Goal: Task Accomplishment & Management: Use online tool/utility

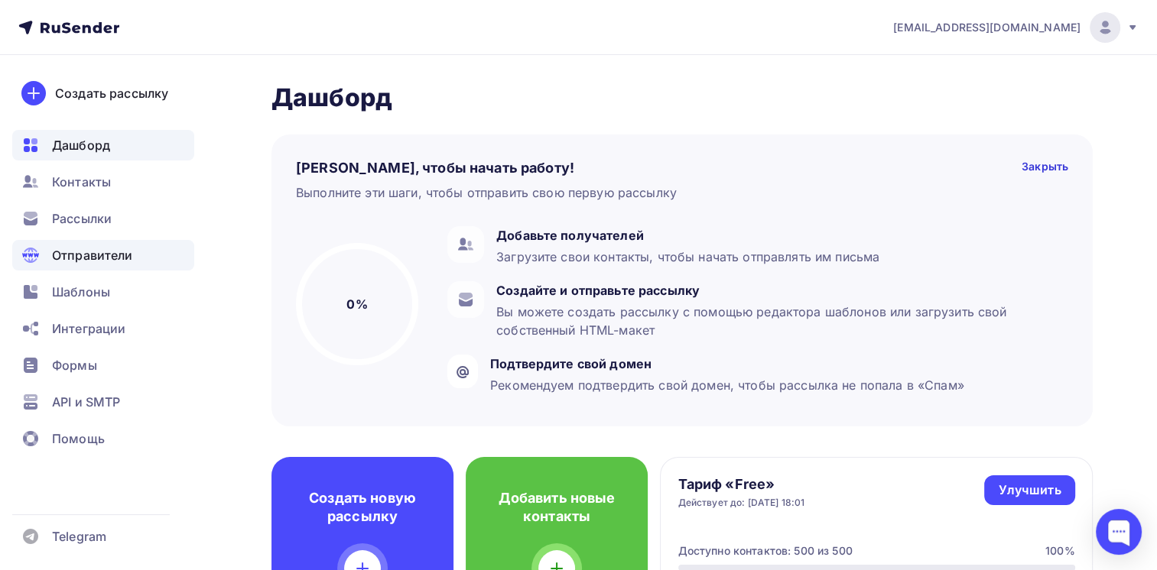
click at [67, 249] on span "Отправители" at bounding box center [92, 255] width 81 height 18
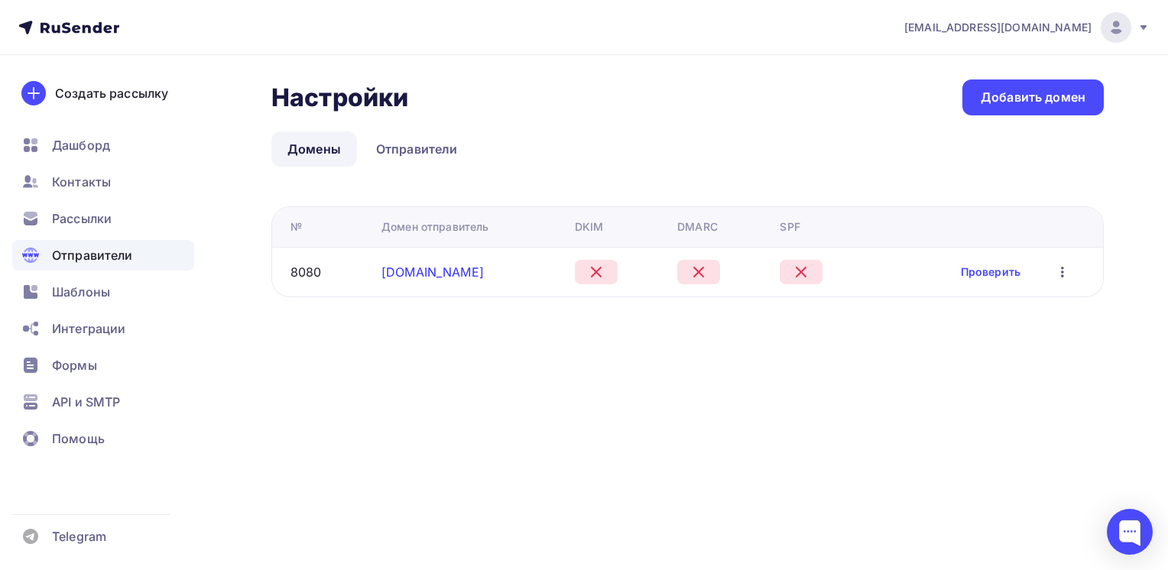
click at [430, 269] on link "[DOMAIN_NAME]" at bounding box center [433, 272] width 102 height 15
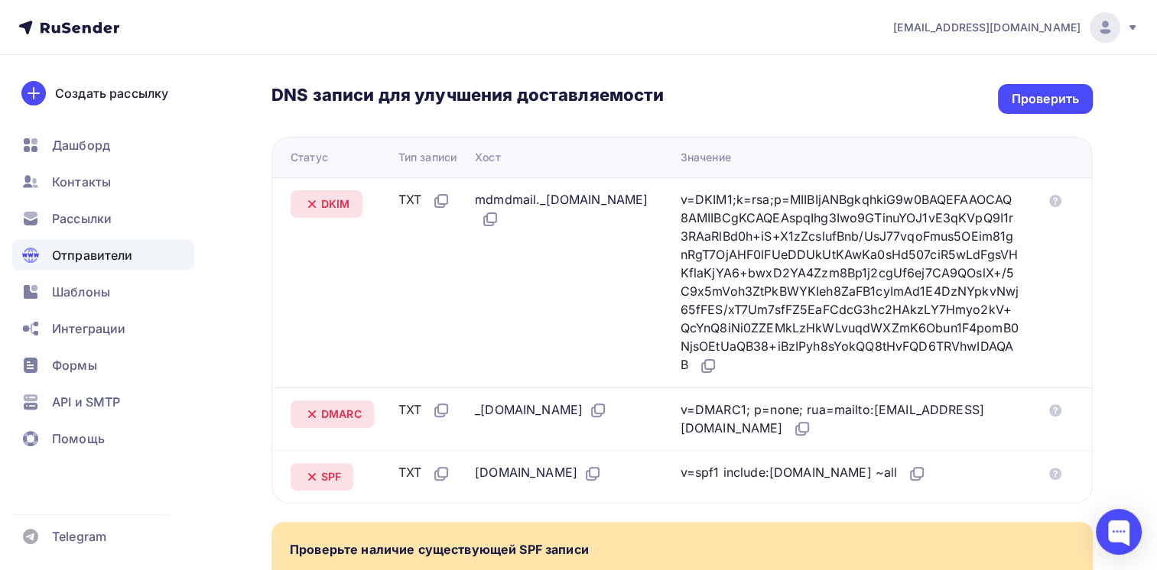
scroll to position [417, 0]
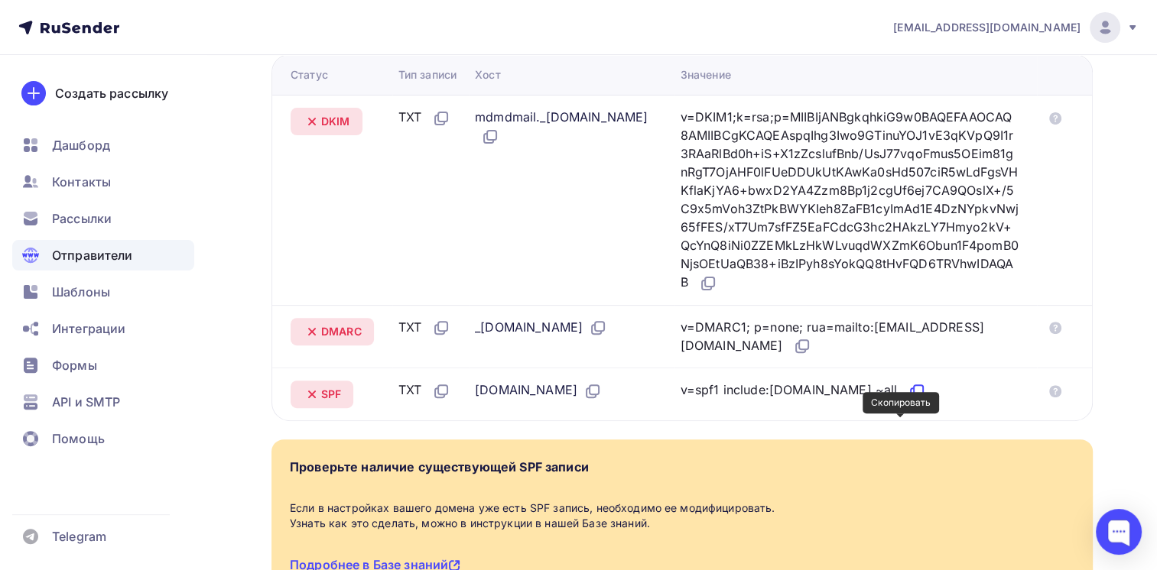
click at [914, 395] on icon at bounding box center [918, 389] width 9 height 9
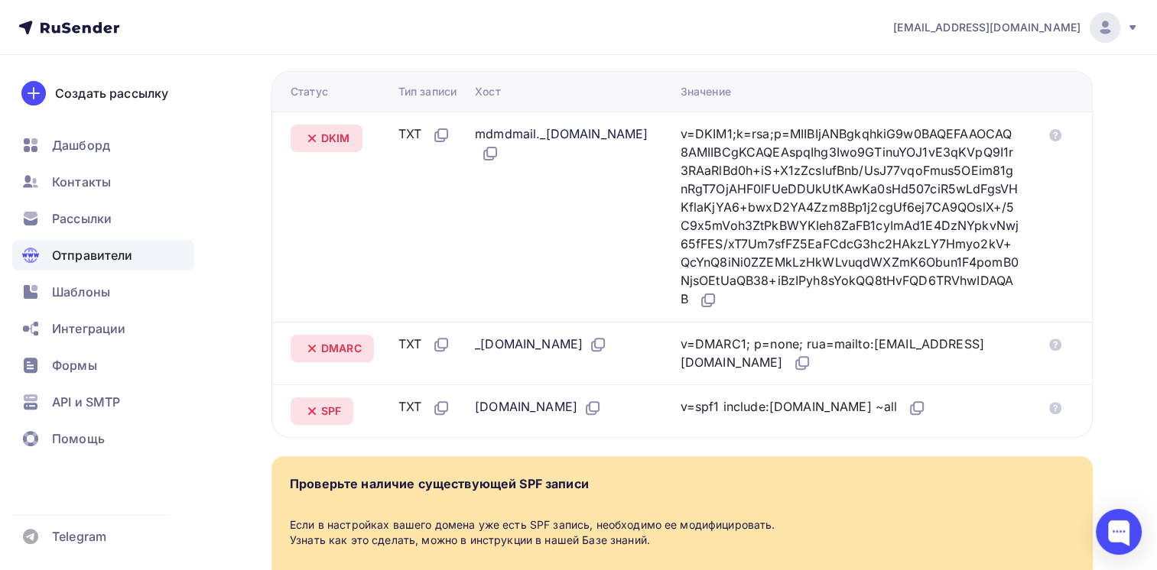
scroll to position [400, 0]
click at [499, 158] on icon at bounding box center [490, 154] width 18 height 18
click at [717, 310] on icon at bounding box center [708, 301] width 18 height 18
click at [443, 374] on td "TXT" at bounding box center [430, 354] width 76 height 63
click at [447, 355] on icon at bounding box center [441, 345] width 18 height 18
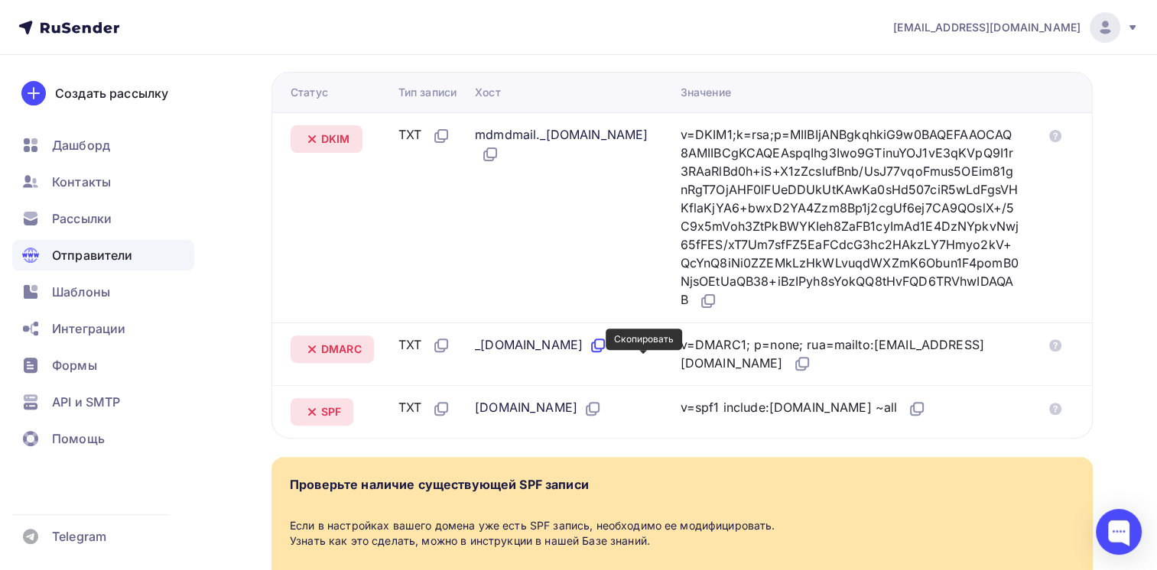
click at [607, 355] on icon at bounding box center [598, 345] width 18 height 18
click at [793, 373] on icon at bounding box center [802, 364] width 18 height 18
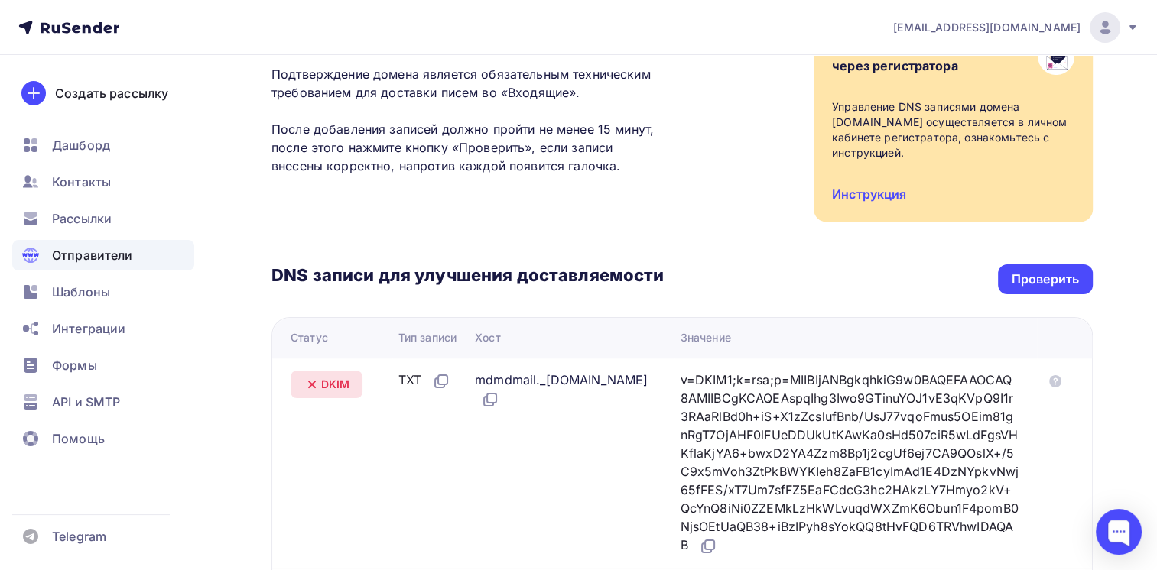
scroll to position [137, 0]
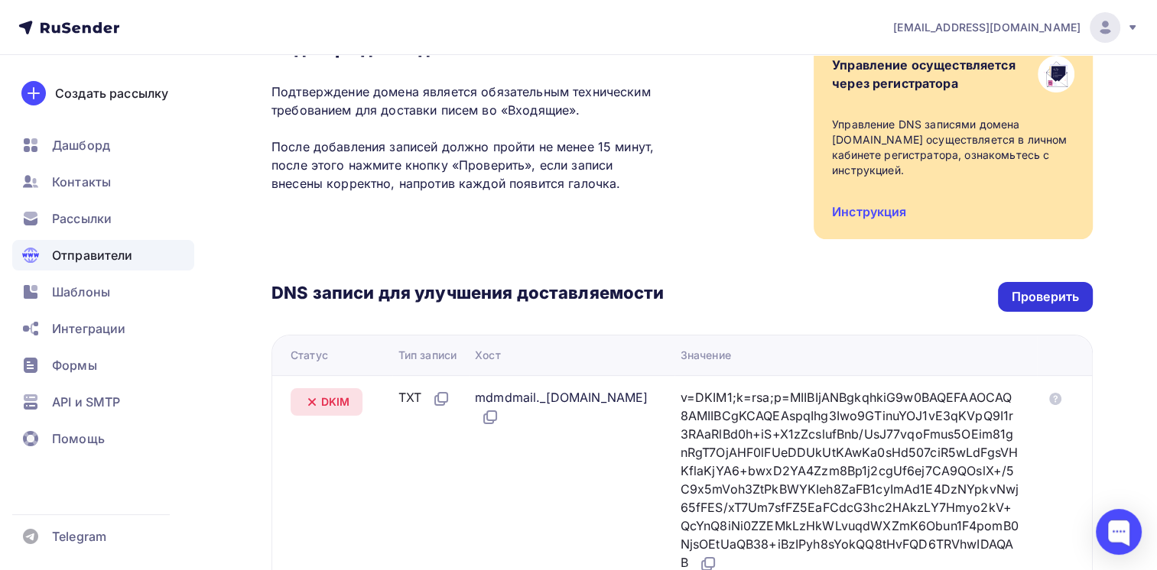
click at [1054, 306] on div "Проверить" at bounding box center [1045, 297] width 95 height 30
click at [1091, 291] on div "Проверить" at bounding box center [1045, 297] width 95 height 30
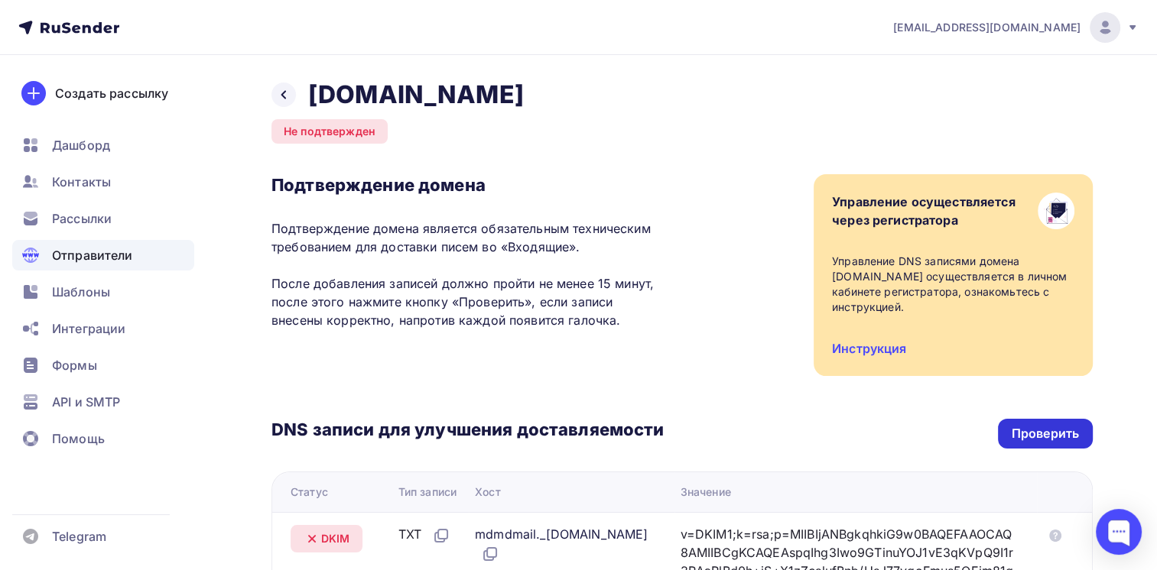
click at [1054, 442] on div "Проверить" at bounding box center [1045, 434] width 95 height 30
drag, startPoint x: 999, startPoint y: 410, endPoint x: 1028, endPoint y: 423, distance: 31.1
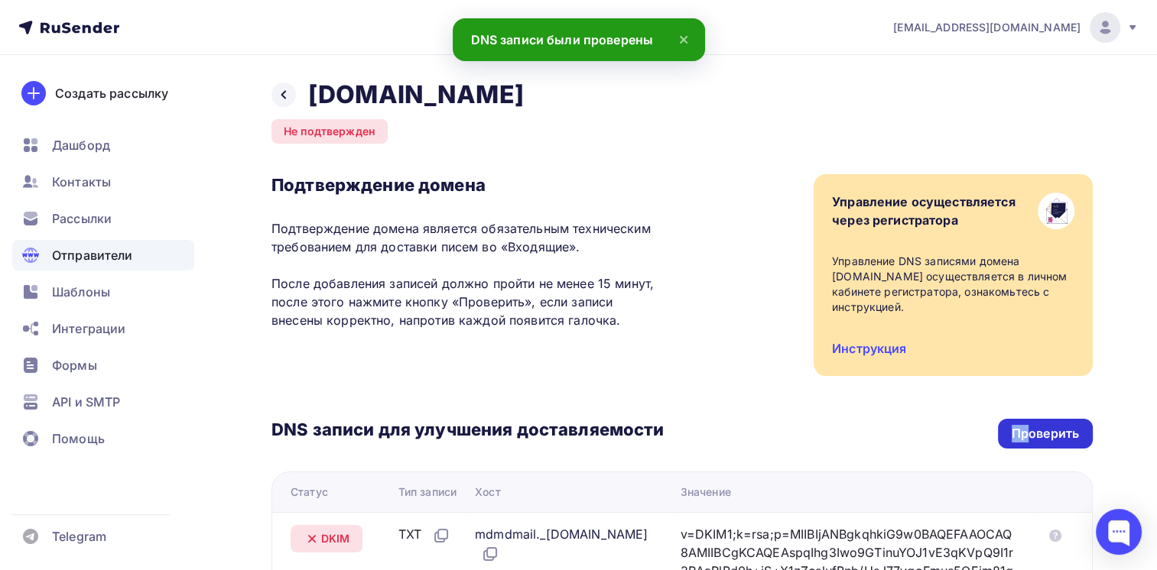
click at [1028, 423] on div "Проверить" at bounding box center [1045, 434] width 95 height 30
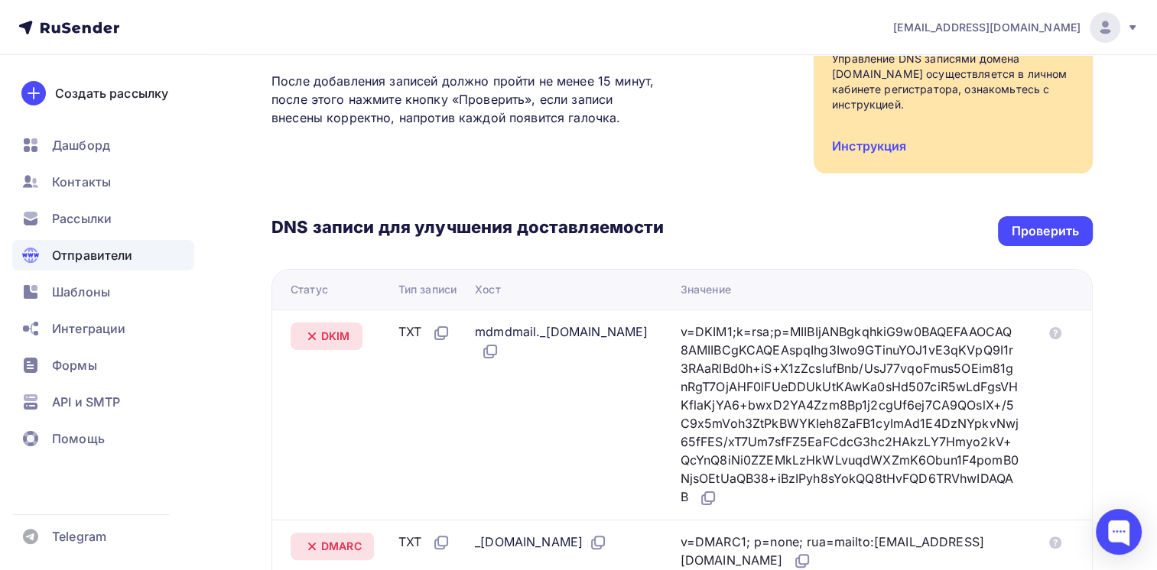
scroll to position [198, 0]
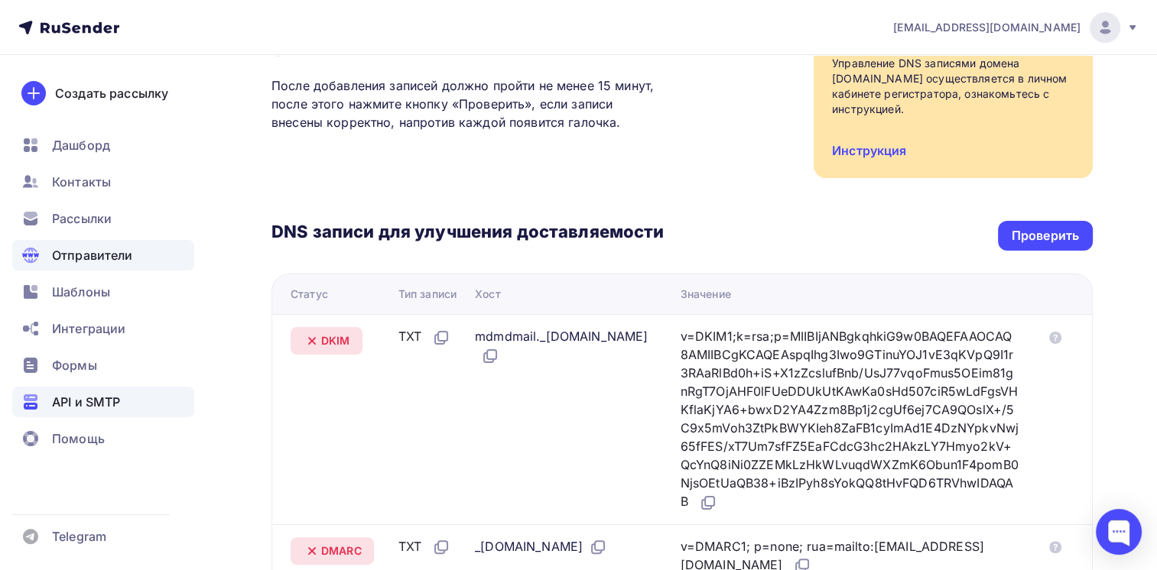
click at [98, 400] on span "API и SMTP" at bounding box center [86, 402] width 68 height 18
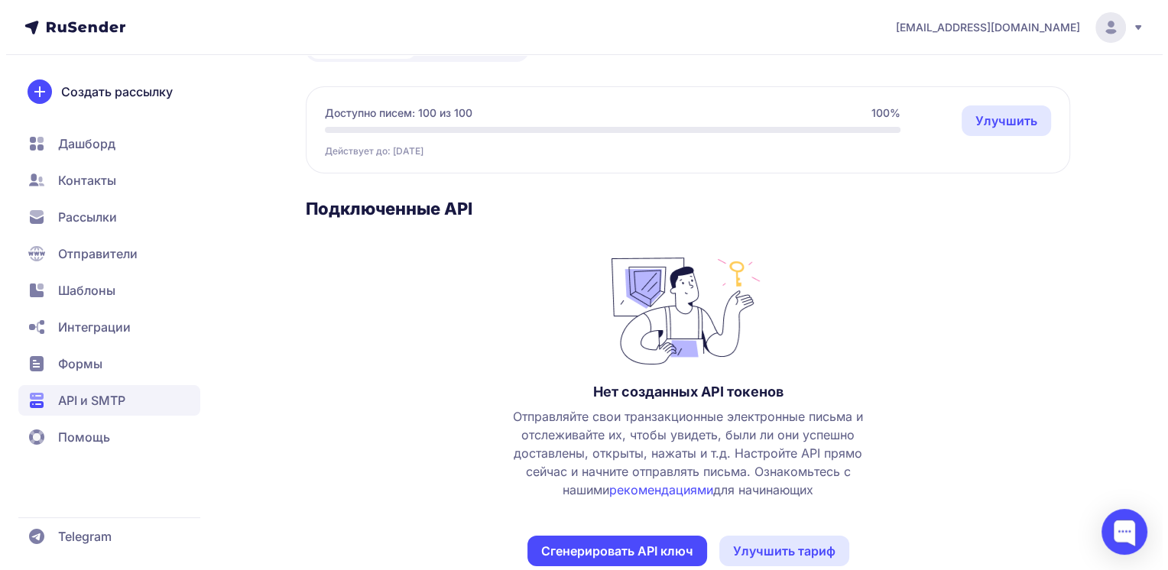
scroll to position [150, 0]
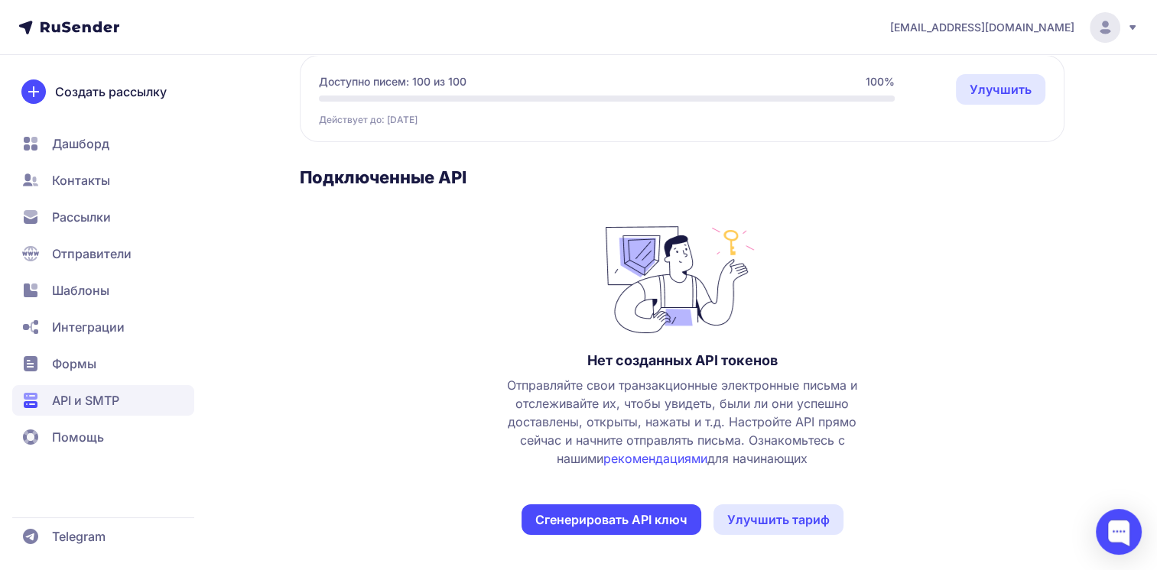
click at [563, 508] on button "Сгенерировать API ключ" at bounding box center [611, 520] width 180 height 31
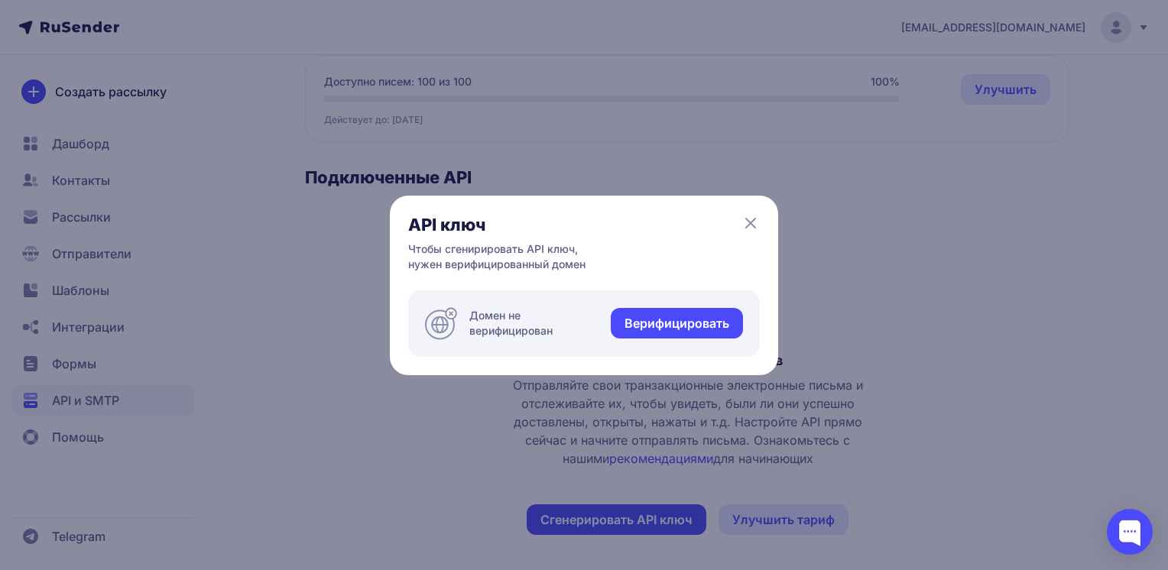
click at [667, 315] on link "Верифицировать" at bounding box center [677, 323] width 132 height 31
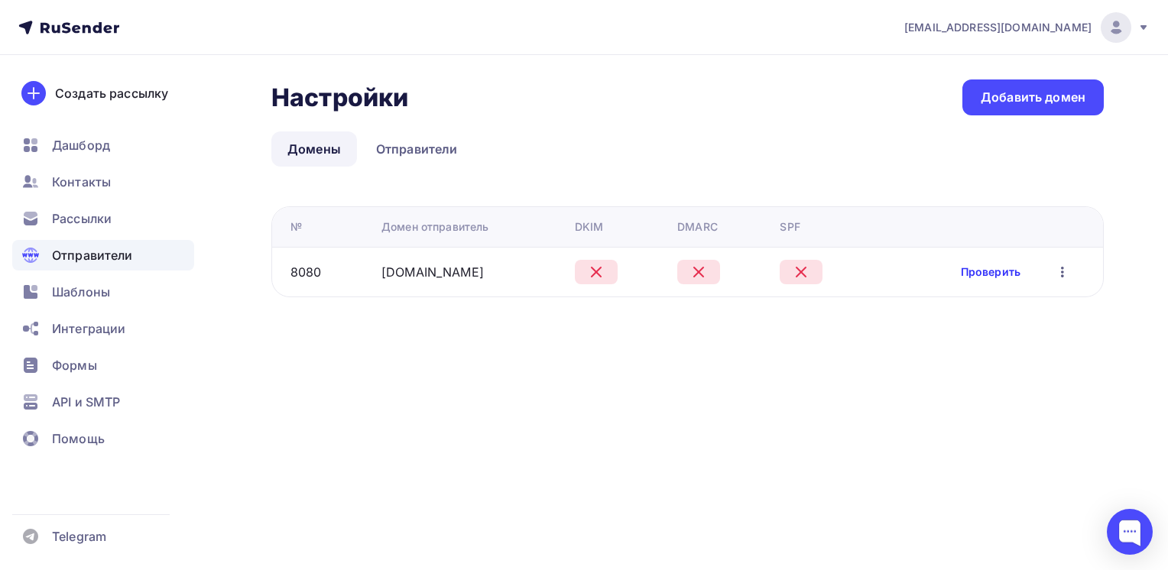
click at [996, 274] on link "Проверить" at bounding box center [991, 272] width 60 height 15
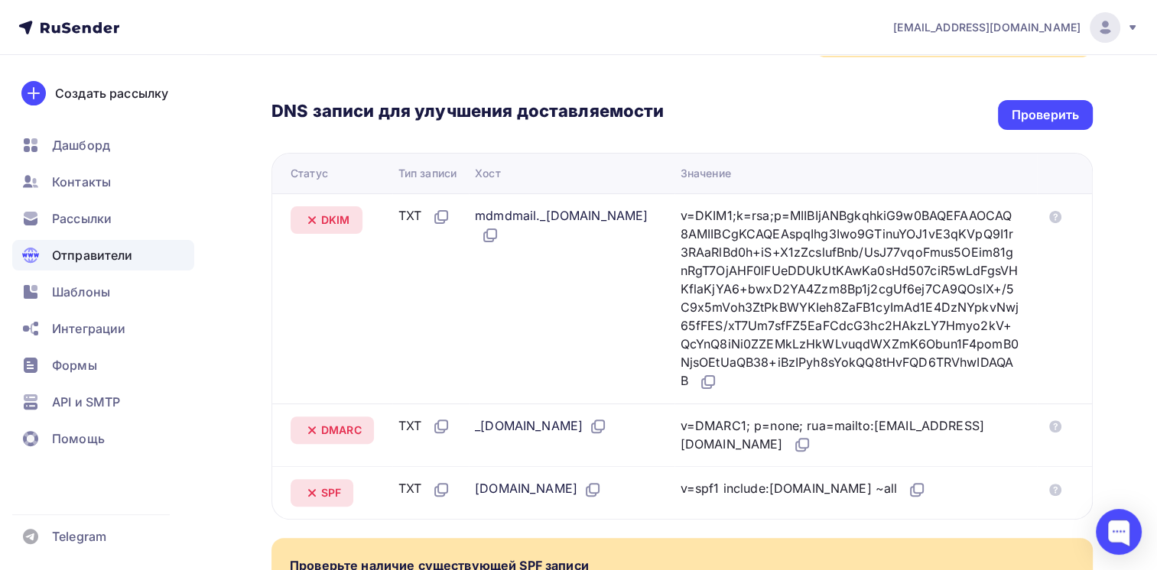
scroll to position [317, 0]
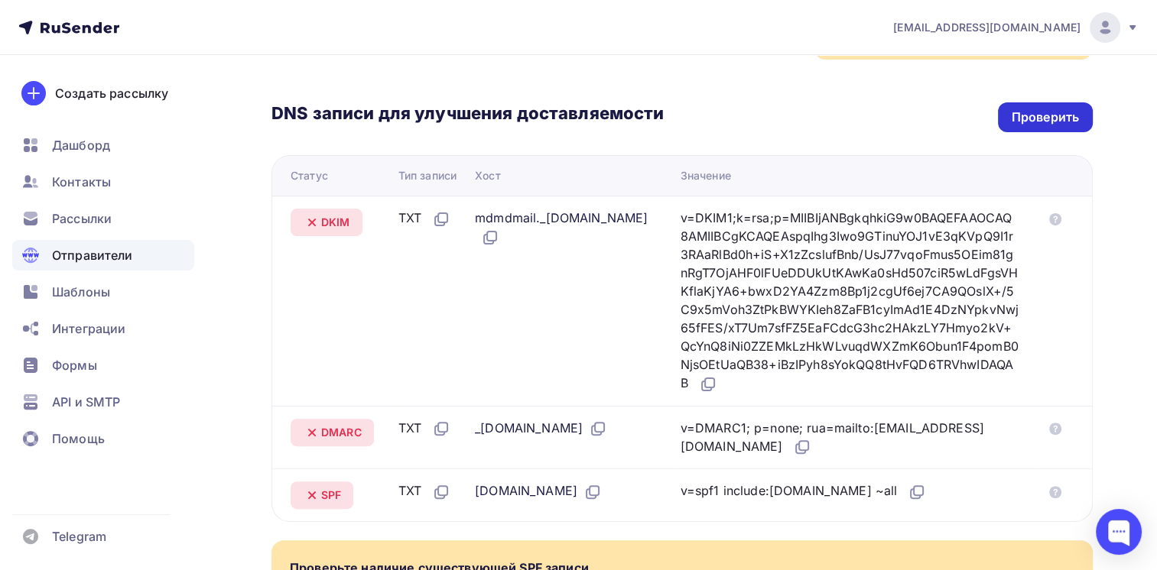
click at [1028, 118] on div "Проверить" at bounding box center [1045, 118] width 67 height 18
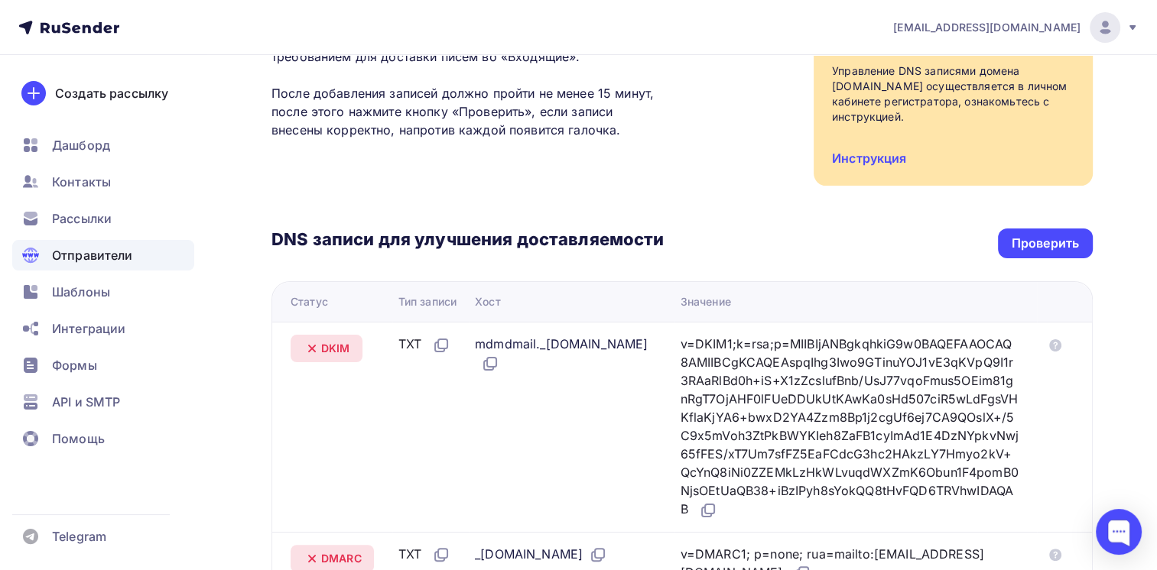
scroll to position [190, 0]
click at [1052, 231] on div "Проверить" at bounding box center [1045, 244] width 95 height 30
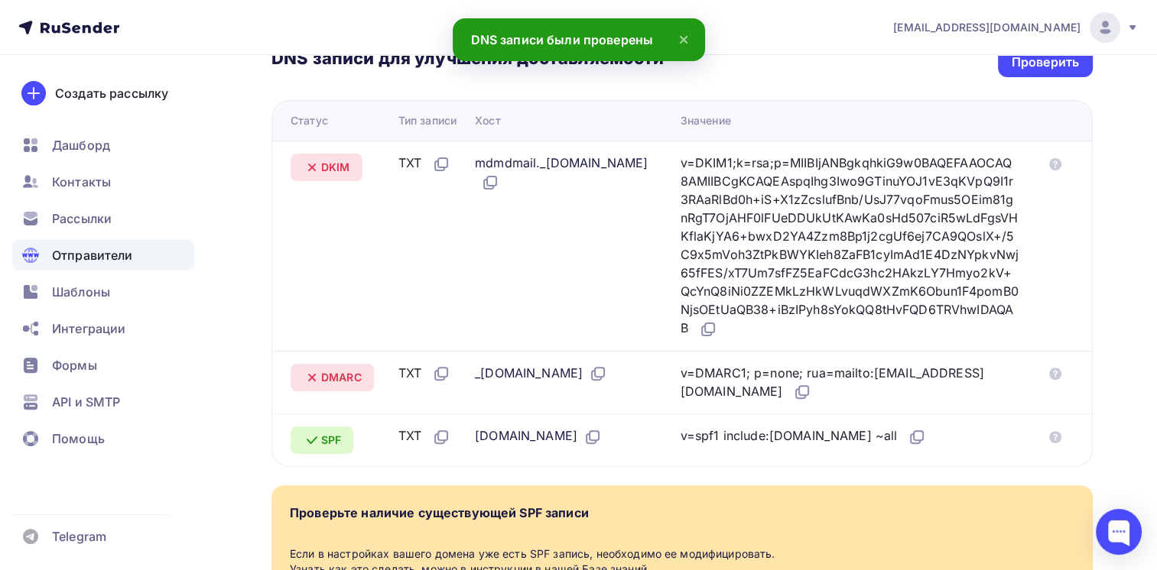
scroll to position [373, 0]
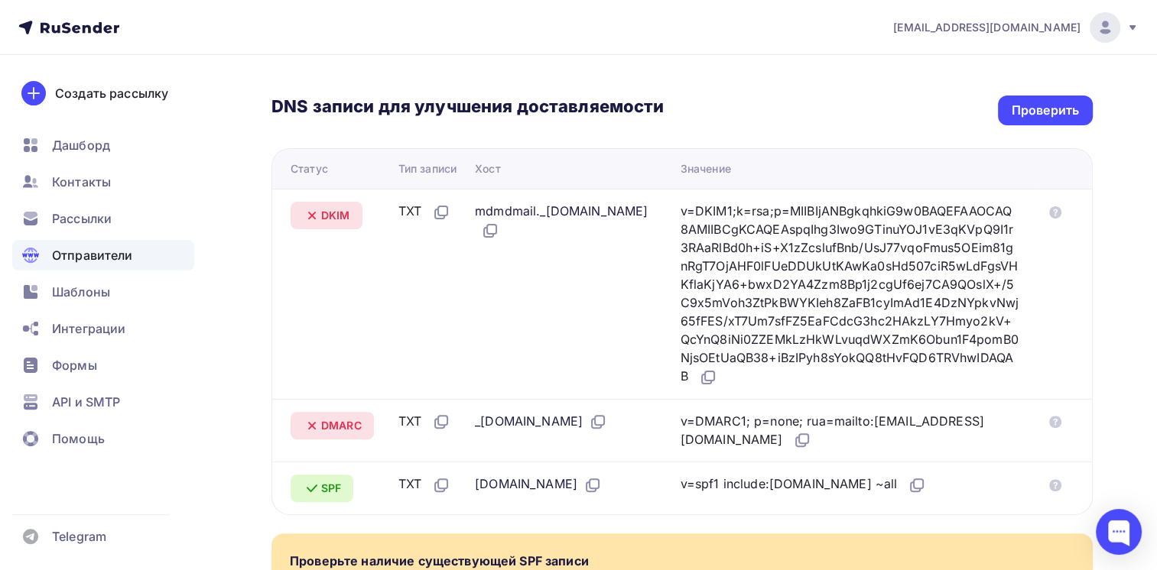
scroll to position [330, 0]
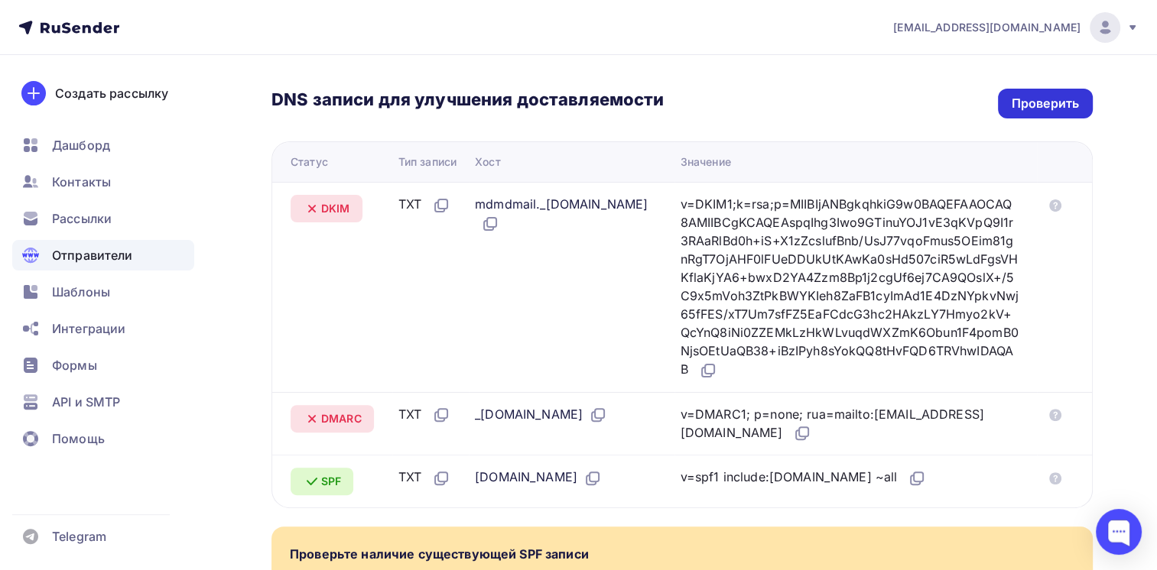
click at [1029, 106] on div "Проверить" at bounding box center [1045, 104] width 67 height 18
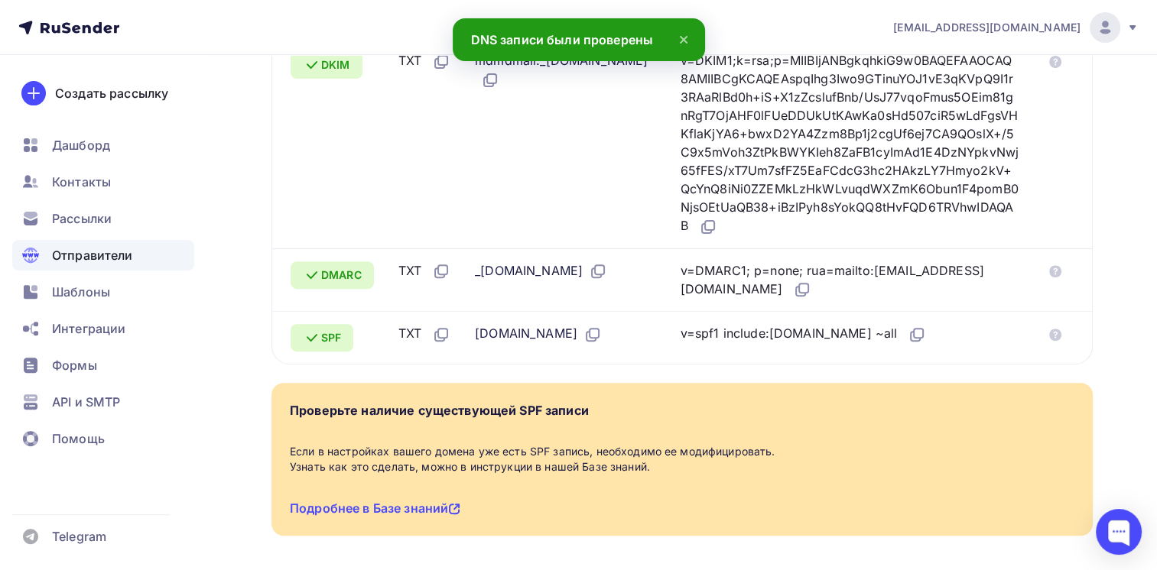
scroll to position [573, 0]
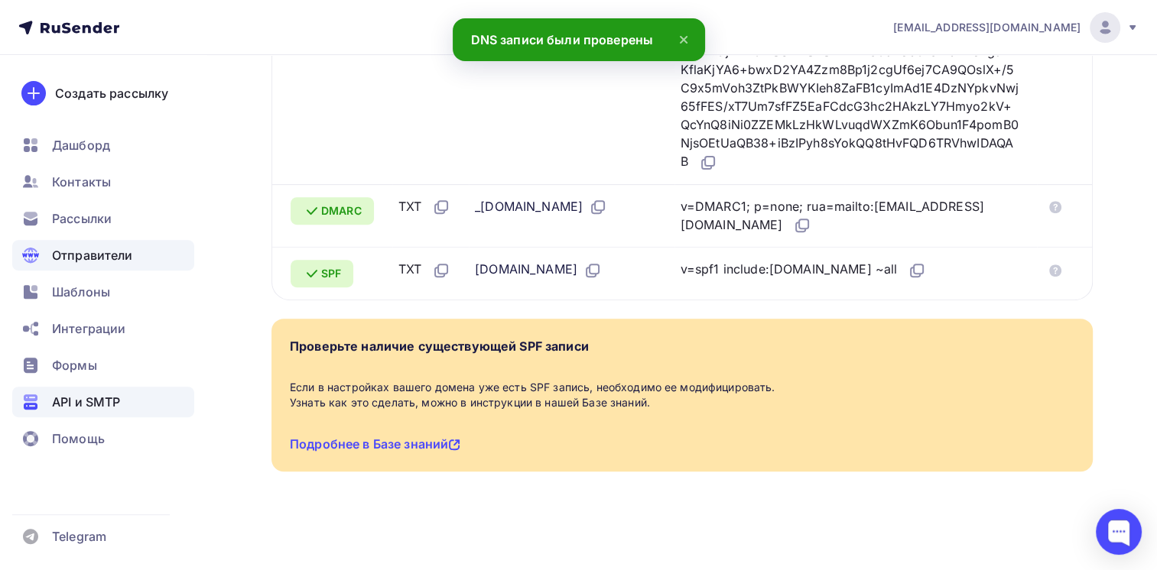
click at [78, 408] on span "API и SMTP" at bounding box center [86, 402] width 68 height 18
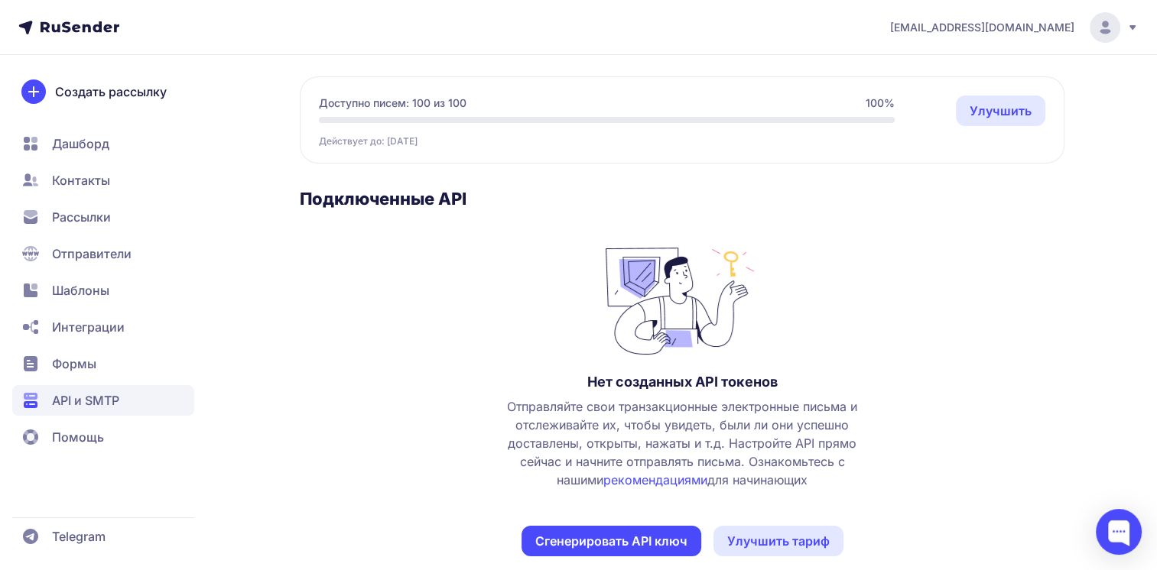
scroll to position [150, 0]
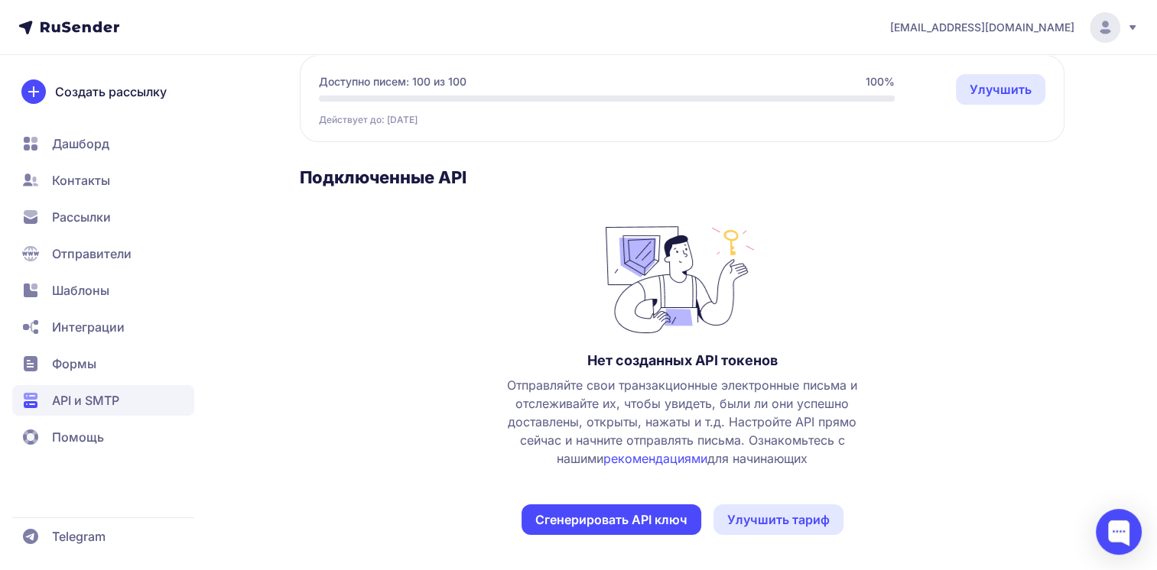
click at [619, 525] on button "Сгенерировать API ключ" at bounding box center [611, 520] width 180 height 31
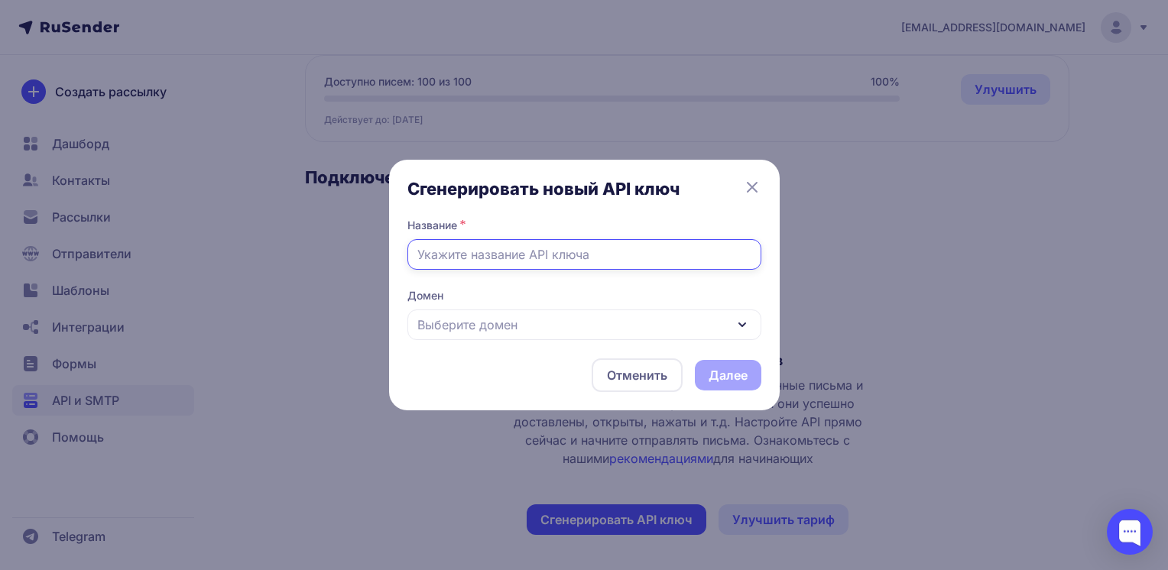
click at [470, 246] on input "text" at bounding box center [585, 254] width 354 height 31
type input "J"
type input "Отправка доступов"
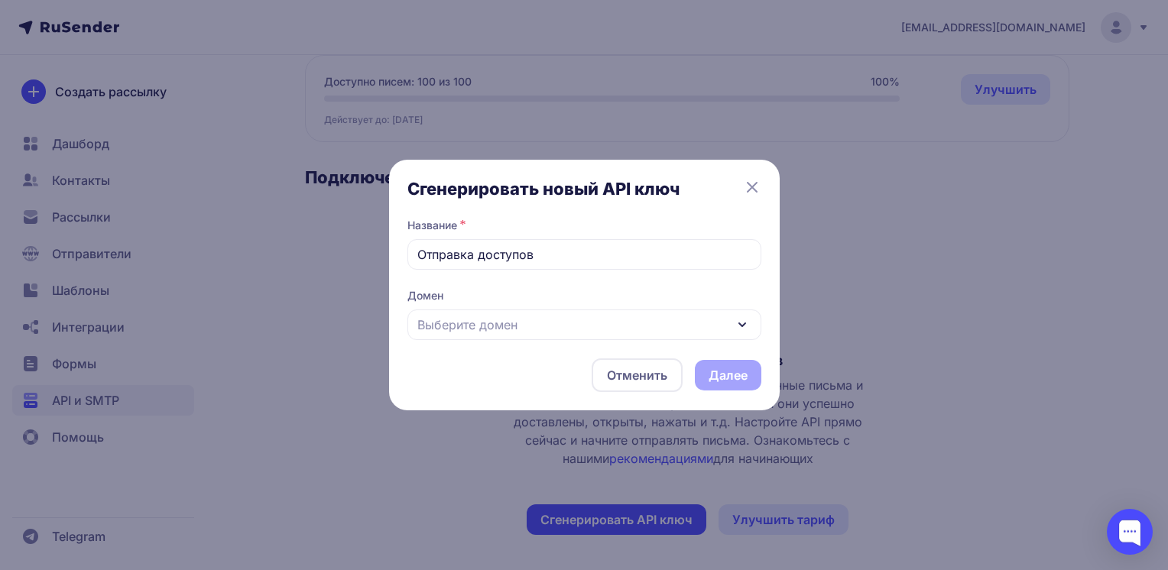
click at [620, 331] on div "Выберите домен" at bounding box center [585, 325] width 354 height 31
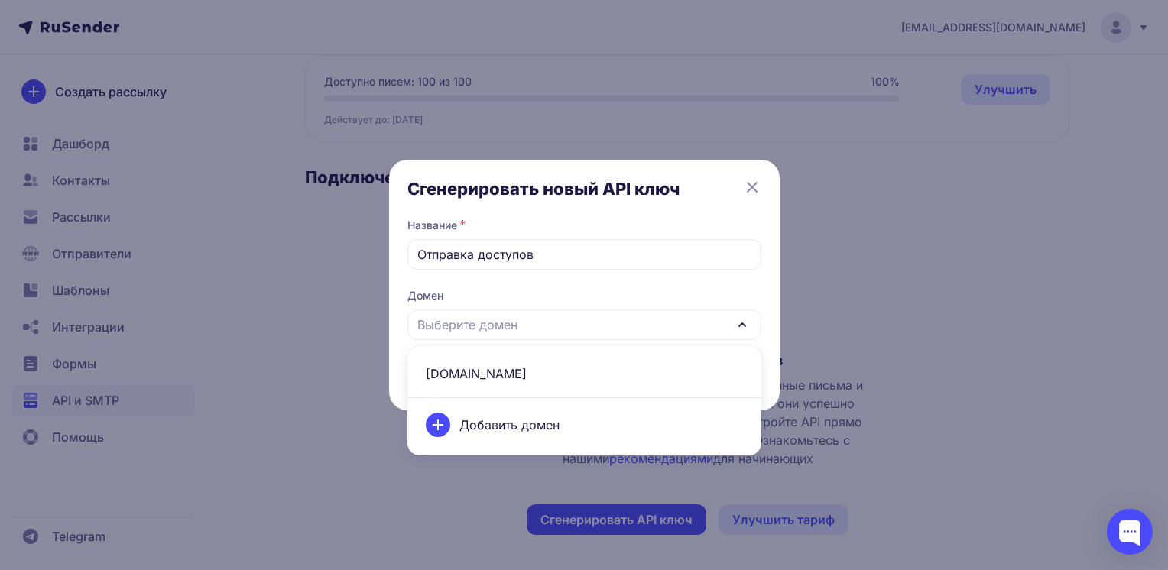
click at [523, 375] on span "alenasavinova.ru" at bounding box center [585, 374] width 336 height 37
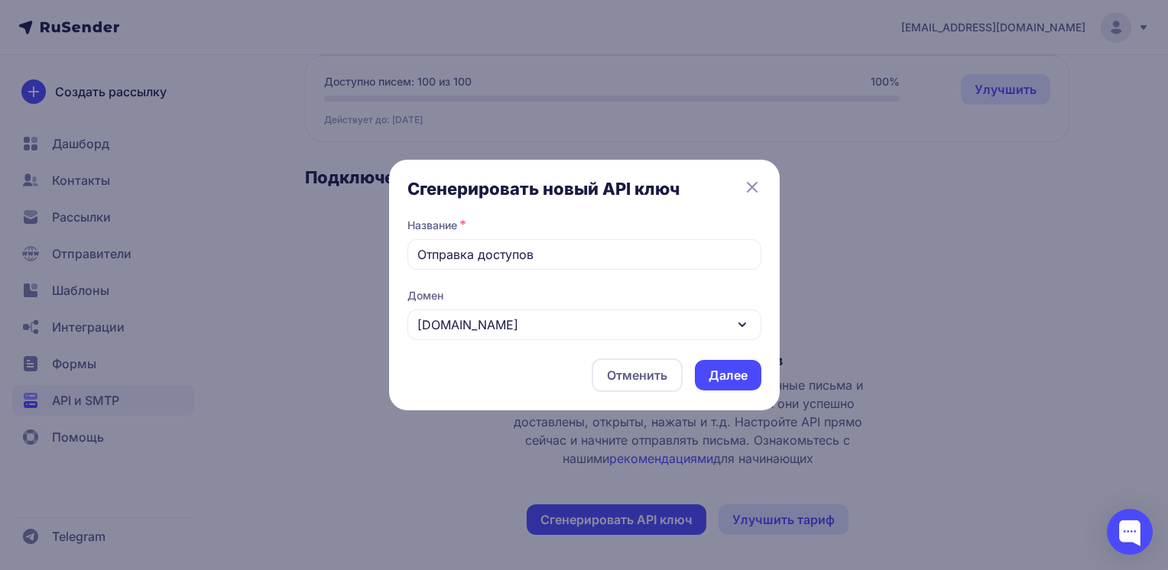
click at [710, 375] on button "Далее" at bounding box center [728, 375] width 67 height 31
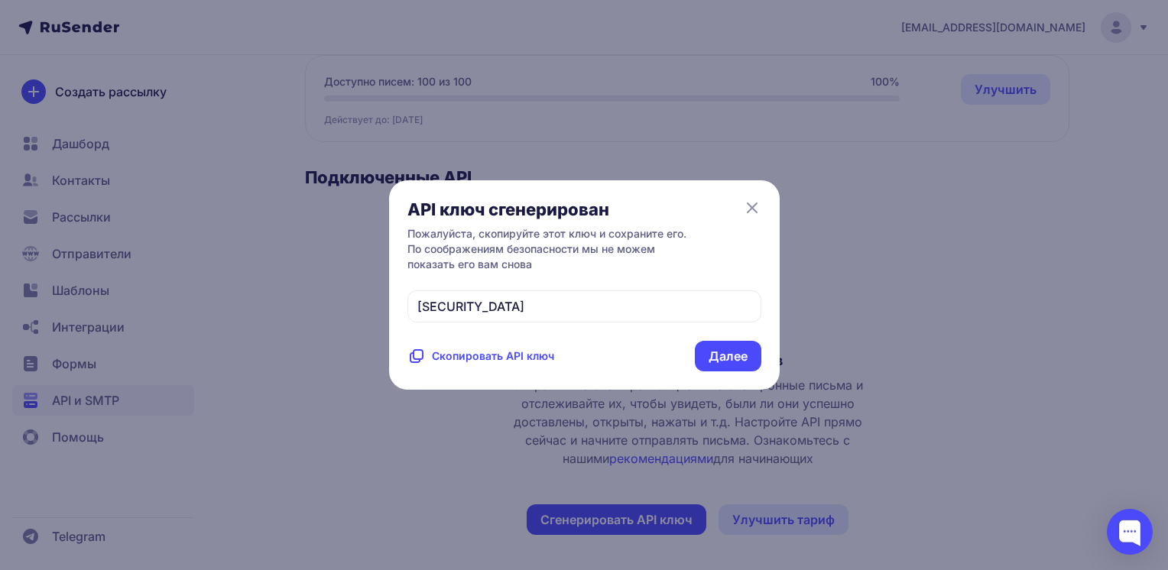
click at [433, 364] on span "Скопировать API ключ" at bounding box center [493, 356] width 122 height 15
click at [708, 370] on button "Далее" at bounding box center [728, 356] width 67 height 31
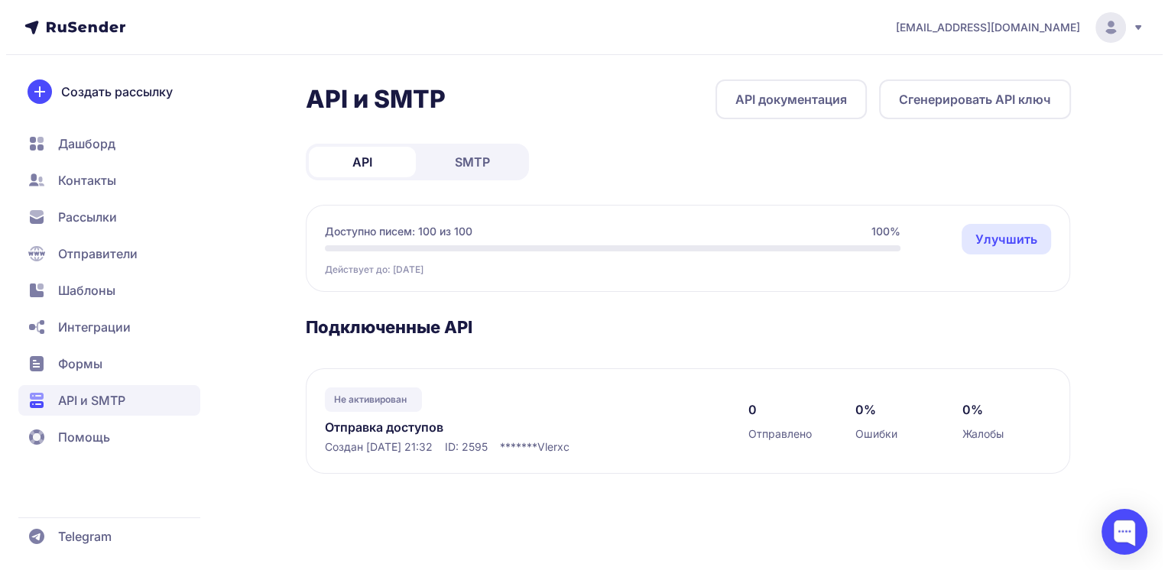
scroll to position [0, 0]
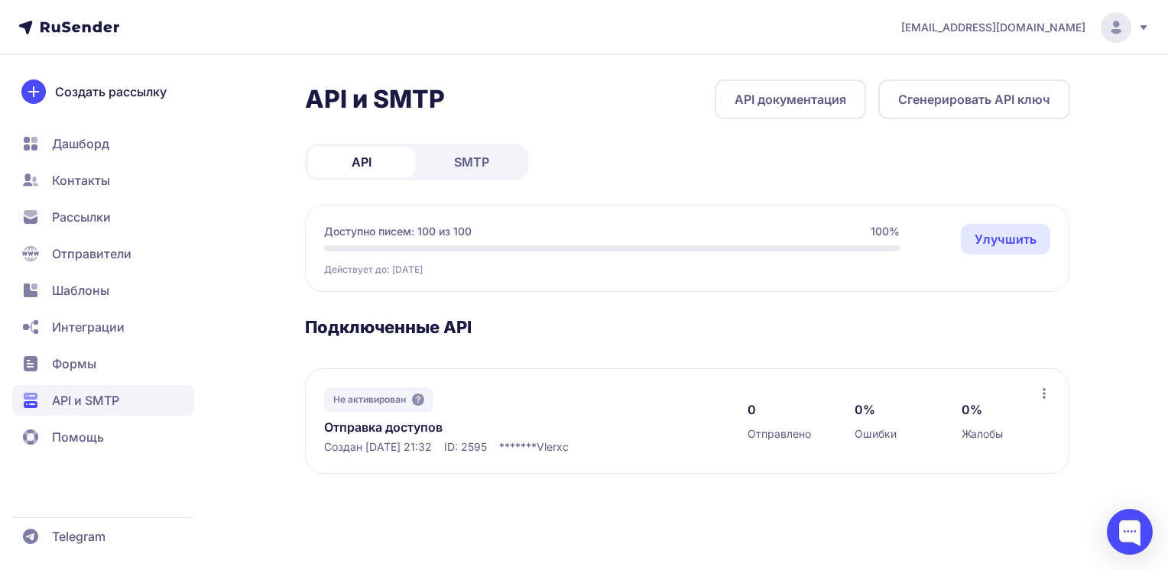
click at [487, 453] on span "ID: 2595" at bounding box center [465, 447] width 43 height 15
copy span "2595"
click at [1111, 535] on div at bounding box center [1130, 532] width 46 height 46
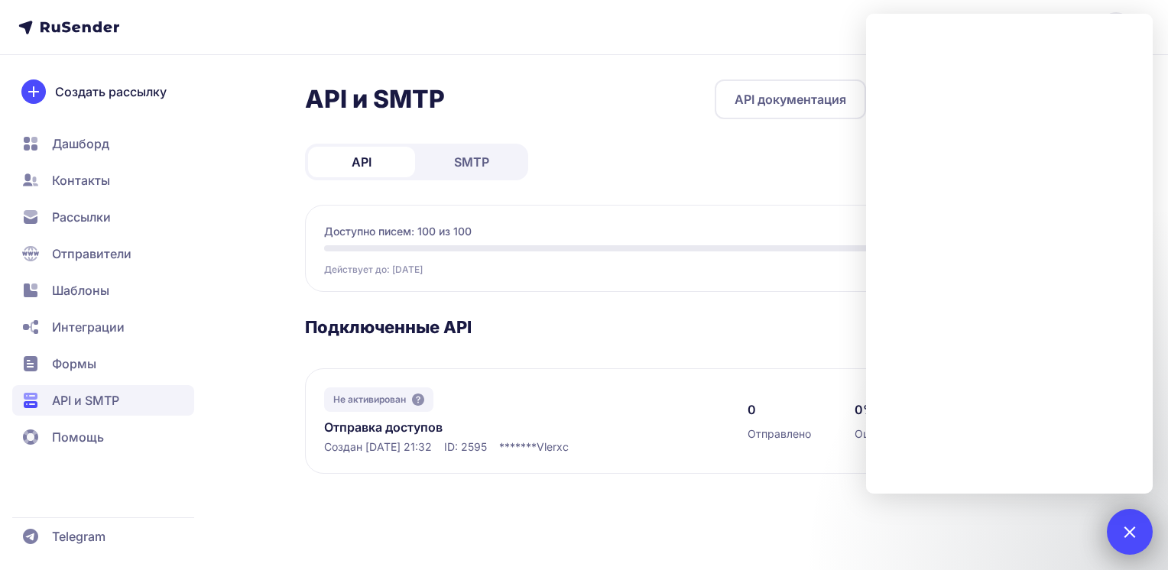
click at [1135, 515] on div at bounding box center [1130, 532] width 46 height 46
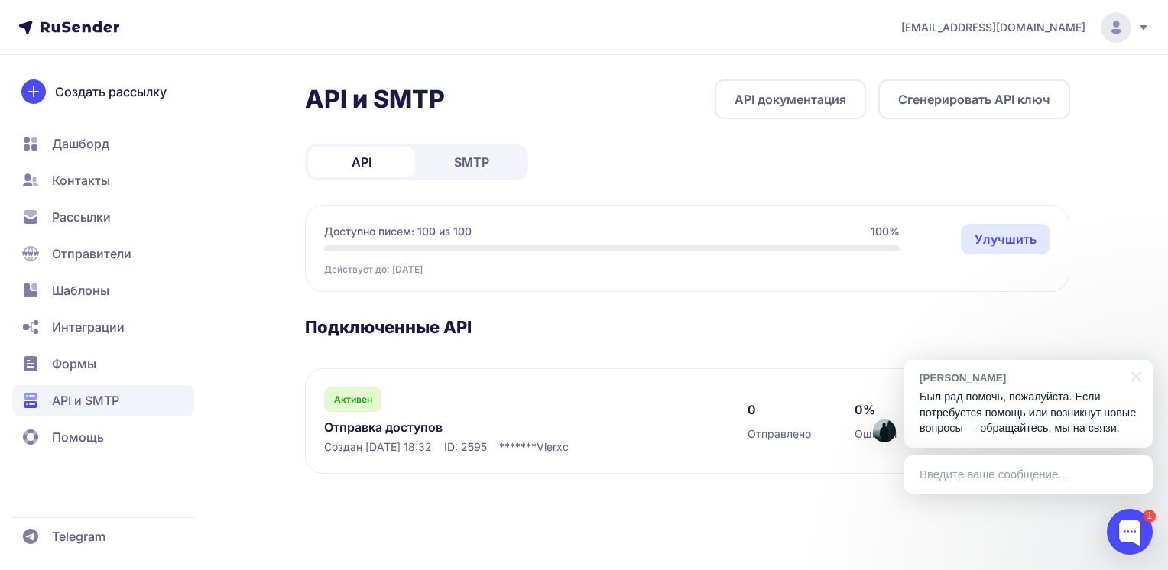
click at [1156, 537] on div "tinnikova.a@yandex.ru API и SMTP API документация Сгенерировать API ключ API SM…" at bounding box center [584, 285] width 1168 height 570
click at [1138, 530] on div at bounding box center [1130, 532] width 46 height 46
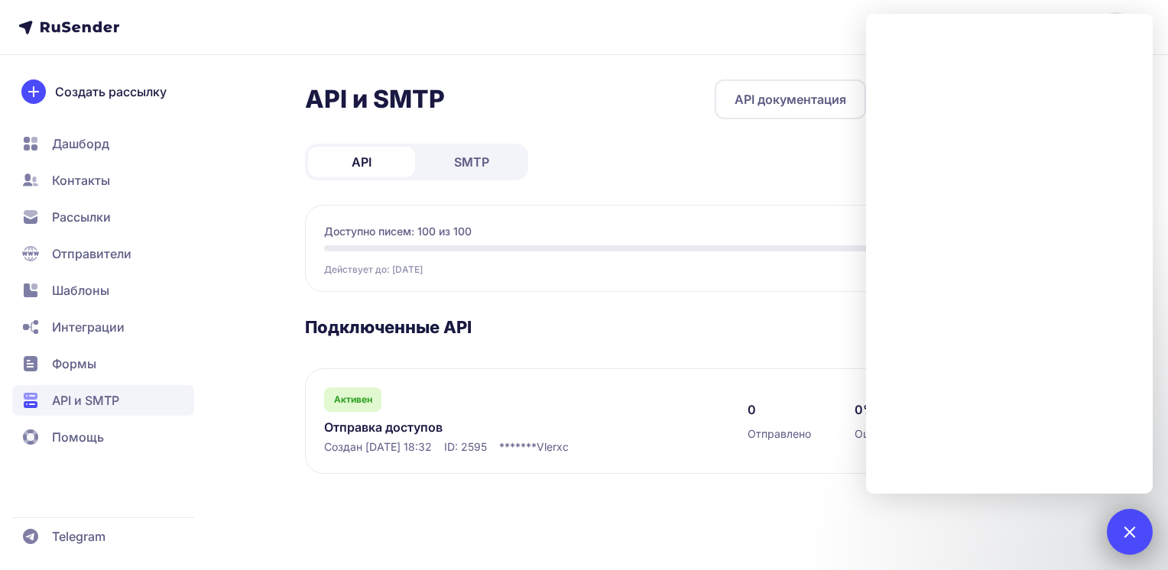
click at [1138, 530] on div at bounding box center [1129, 531] width 21 height 21
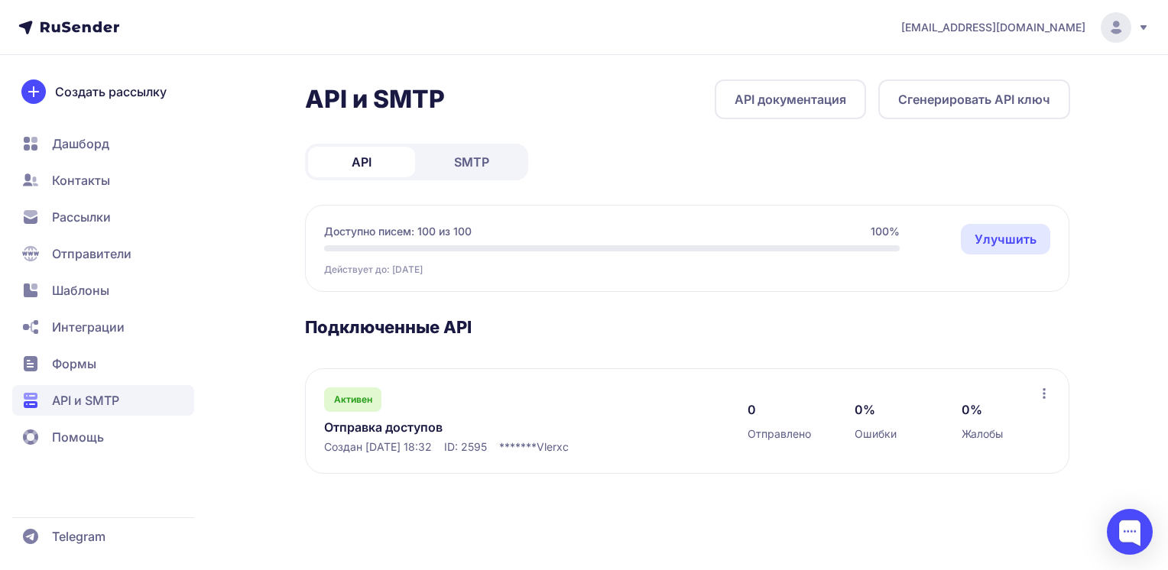
click at [370, 433] on link "Отправка доступов" at bounding box center [481, 427] width 314 height 18
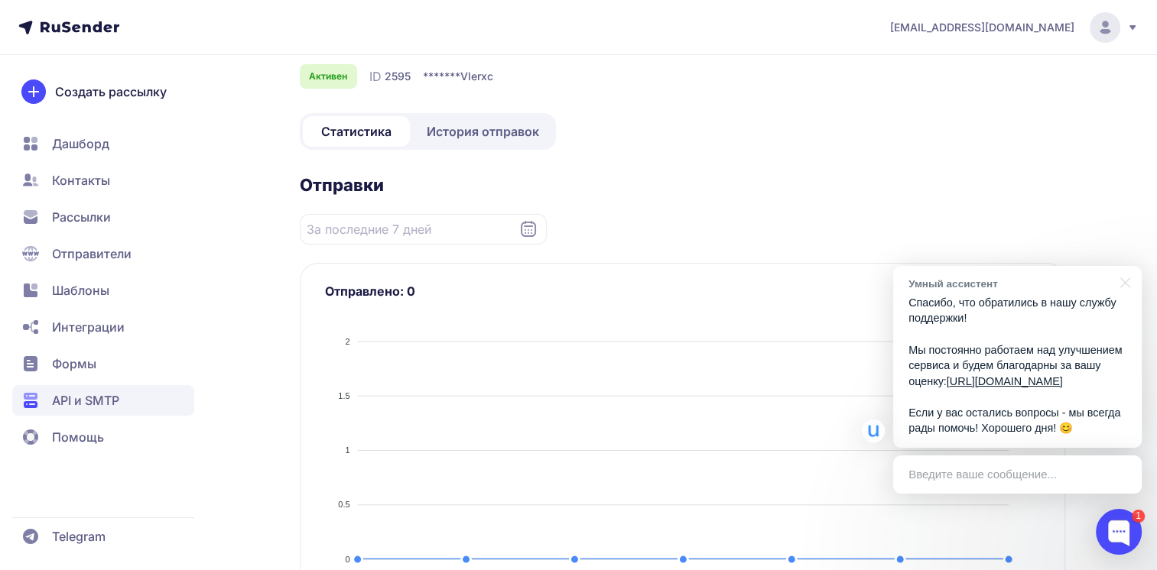
scroll to position [112, 0]
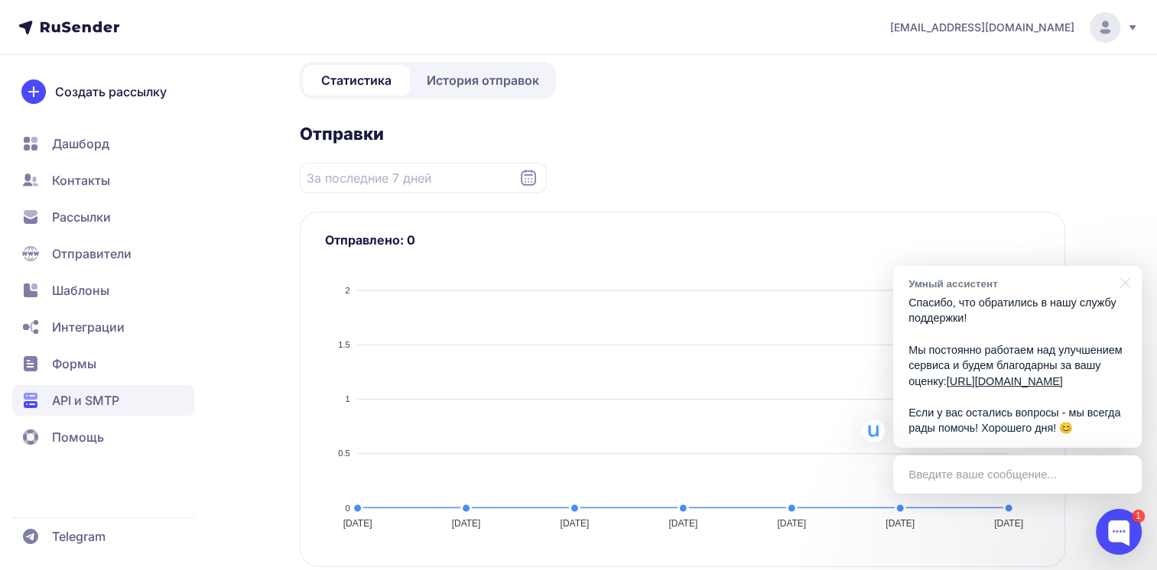
click at [75, 312] on span "Шаблоны" at bounding box center [103, 327] width 182 height 31
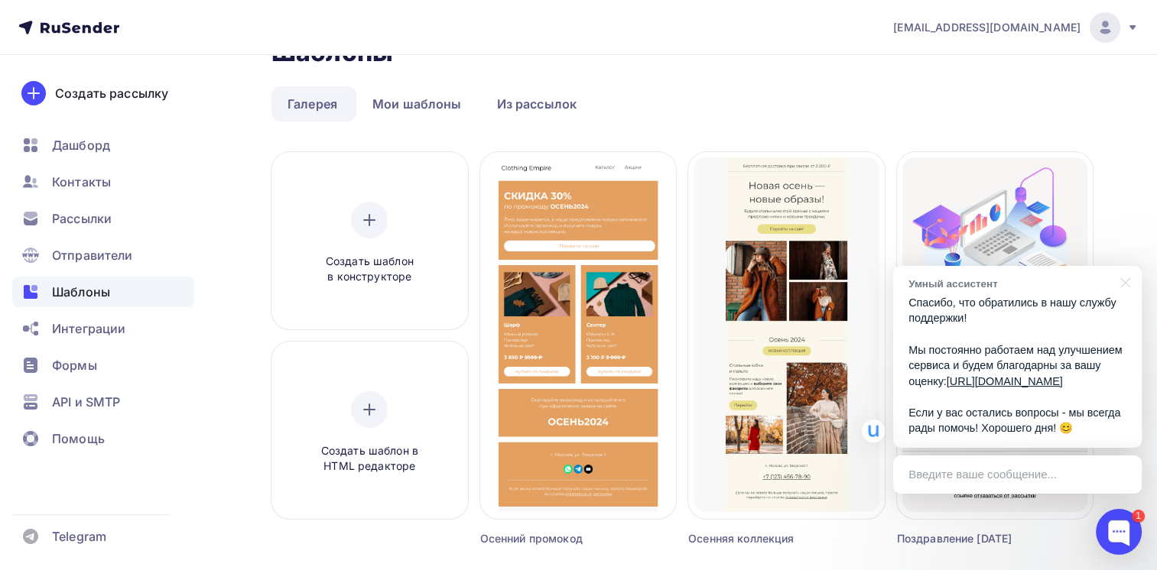
scroll to position [43, 0]
click at [346, 230] on div "Создать шаблон в конструкторе" at bounding box center [369, 242] width 145 height 83
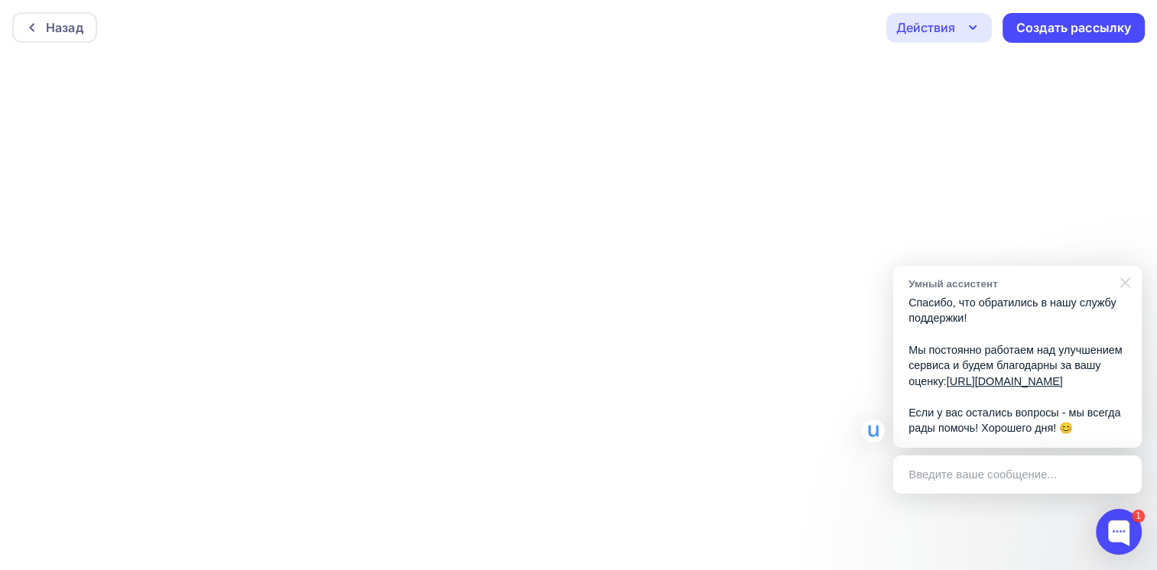
click at [1128, 268] on div at bounding box center [1122, 281] width 38 height 31
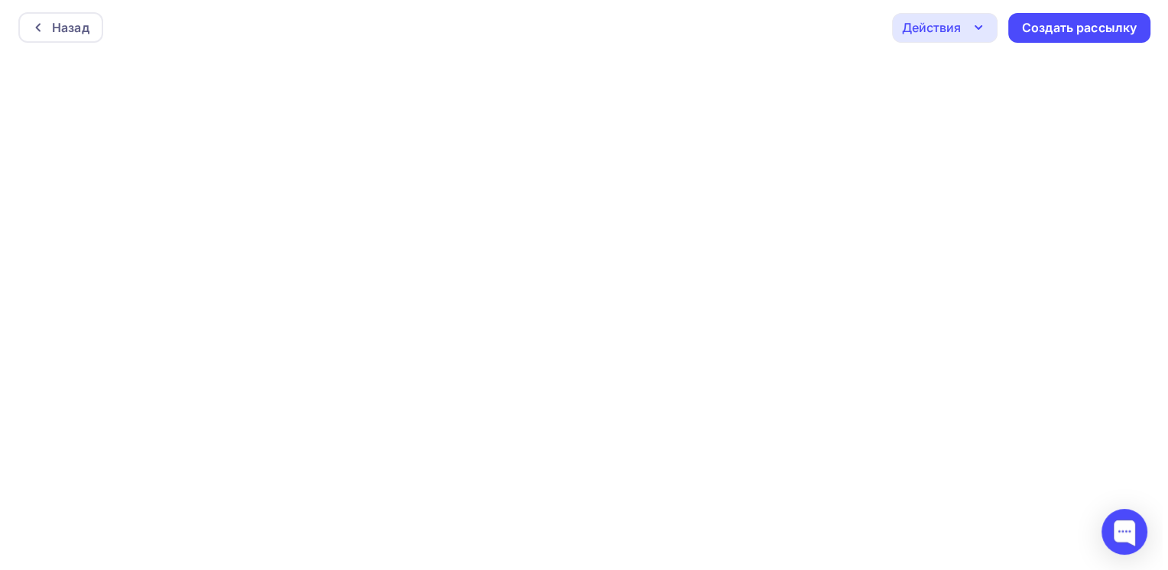
scroll to position [3, 0]
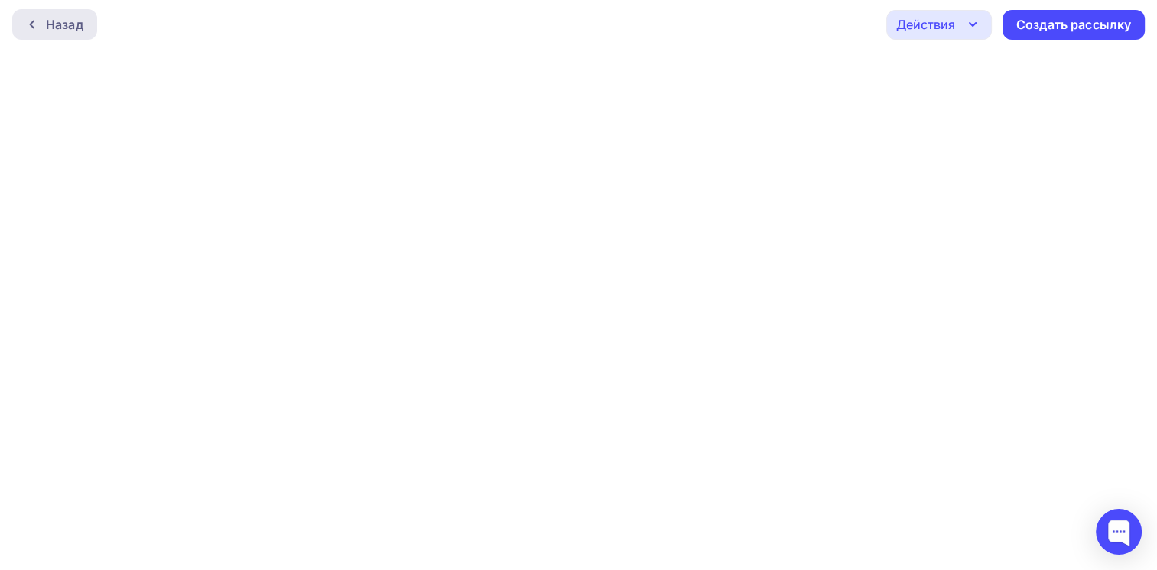
click at [40, 28] on div "Назад" at bounding box center [54, 24] width 85 height 31
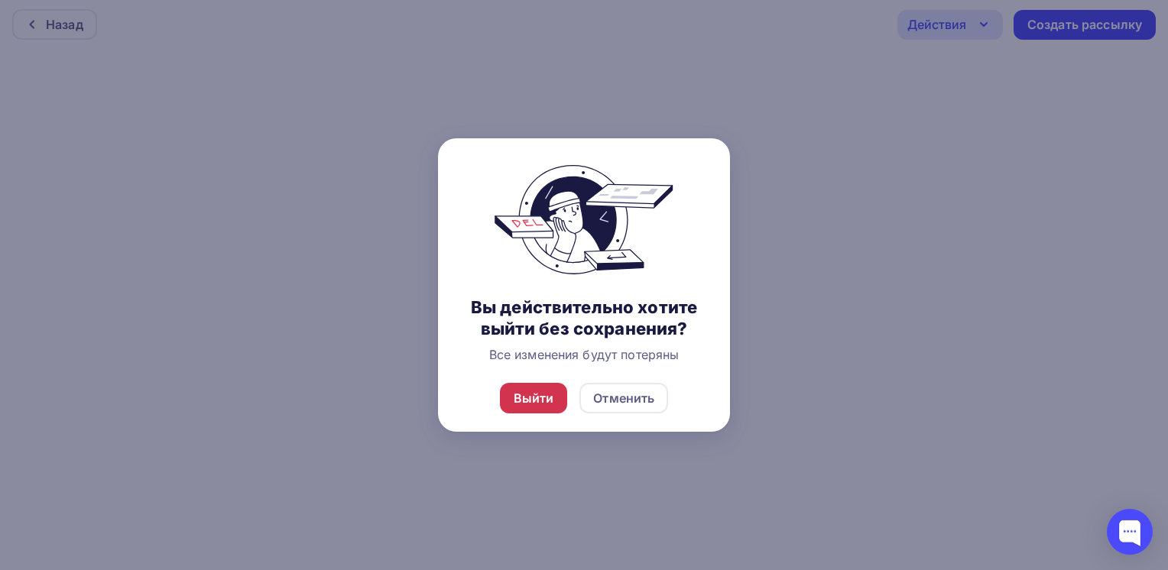
click at [521, 401] on div "Выйти" at bounding box center [534, 398] width 41 height 18
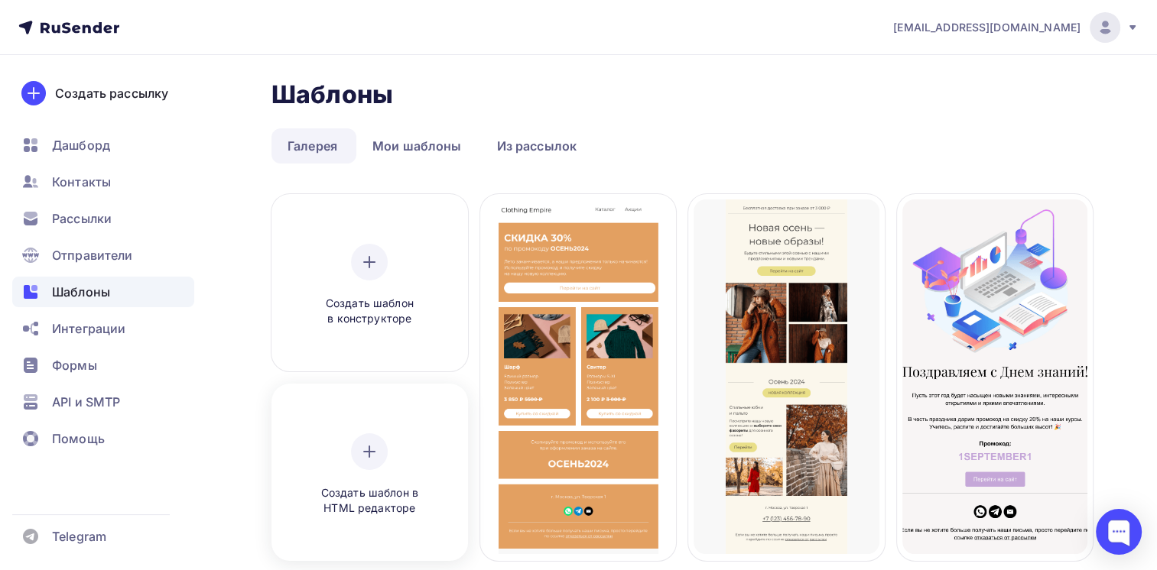
click at [343, 500] on span "Создать шаблон в HTML редакторе" at bounding box center [369, 501] width 145 height 31
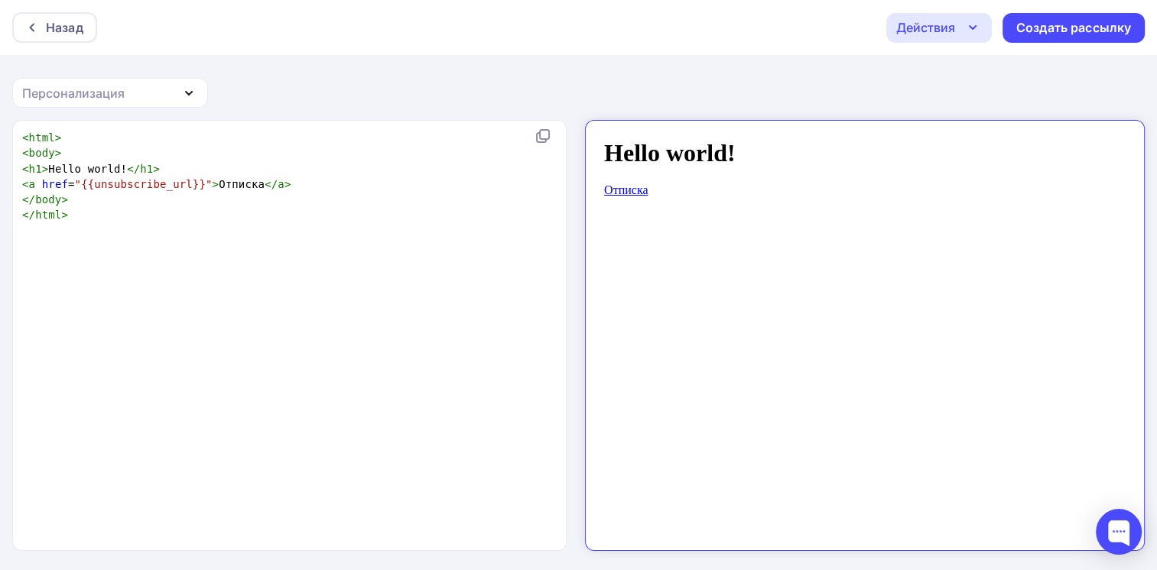
scroll to position [5, 0]
click at [466, 303] on div "xxxxxxxxxx < html > < body > < h1 > Hello world! </ h1 > < a href = "{{unsubscr…" at bounding box center [305, 355] width 573 height 456
type textarea "<html> <body> <h1>Hello world!</h1> <a href="{{unsubscribe_url}}">Отписка</a> <…"
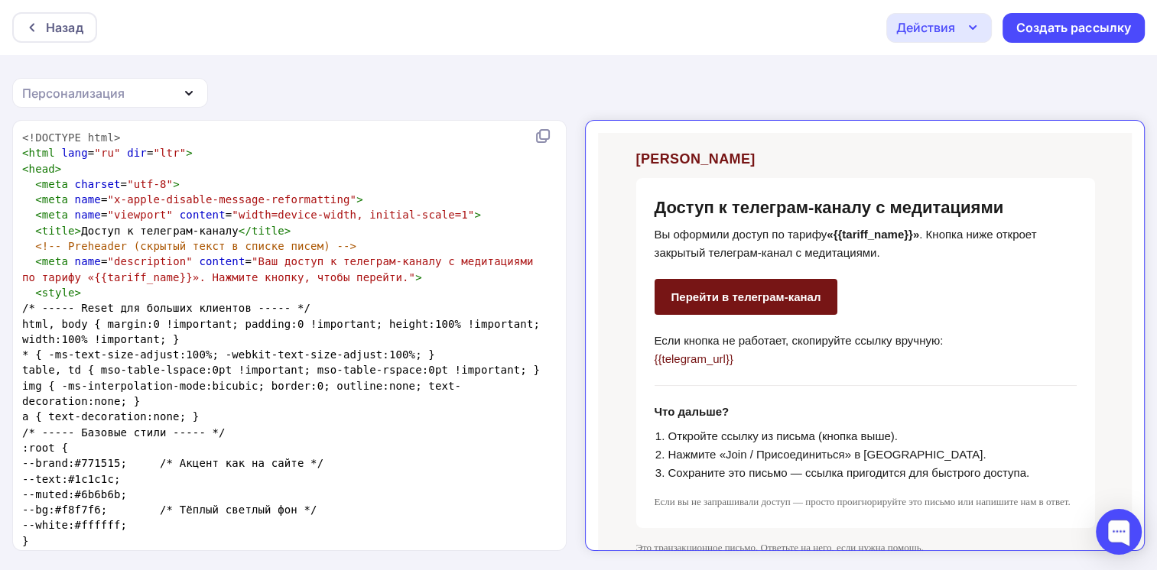
scroll to position [2398, 0]
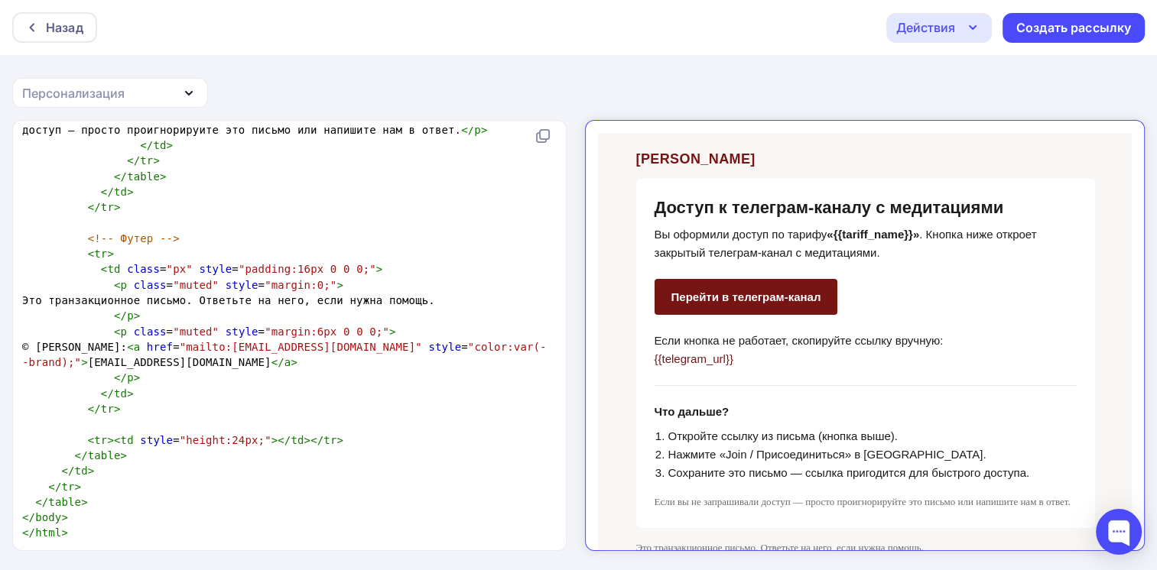
click at [939, 23] on div "Действия" at bounding box center [925, 27] width 59 height 18
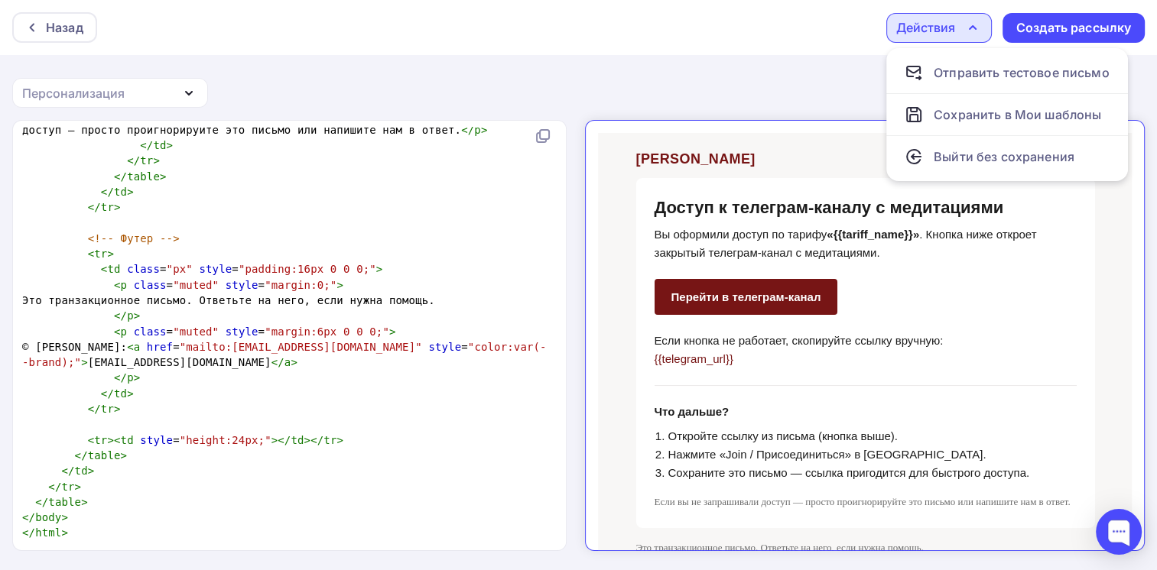
click at [890, 213] on p "Вы оформили доступ по тарифу «{{tariff_name}}» . Кнопка ниже откроет закрытый т…" at bounding box center [852, 231] width 422 height 37
click at [920, 233] on p "Вы оформили доступ по тарифу «{{tariff_name}}» . Кнопка ниже откроет закрытый т…" at bounding box center [852, 231] width 422 height 37
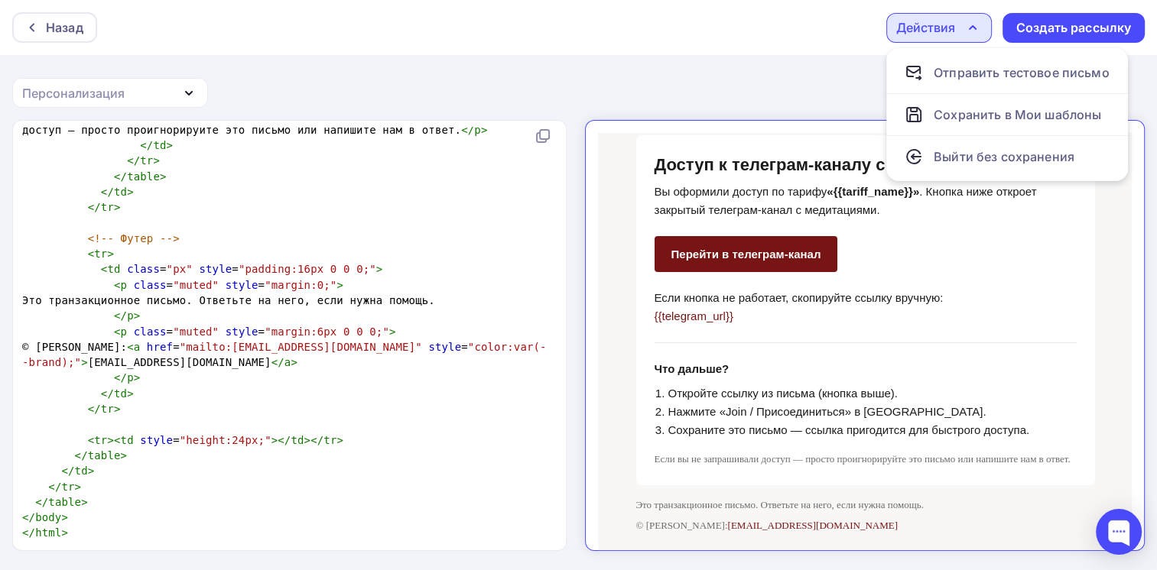
click at [932, 300] on p "Если кнопка не работает, скопируйте ссылку вручную: {{telegram_url}}" at bounding box center [852, 294] width 422 height 37
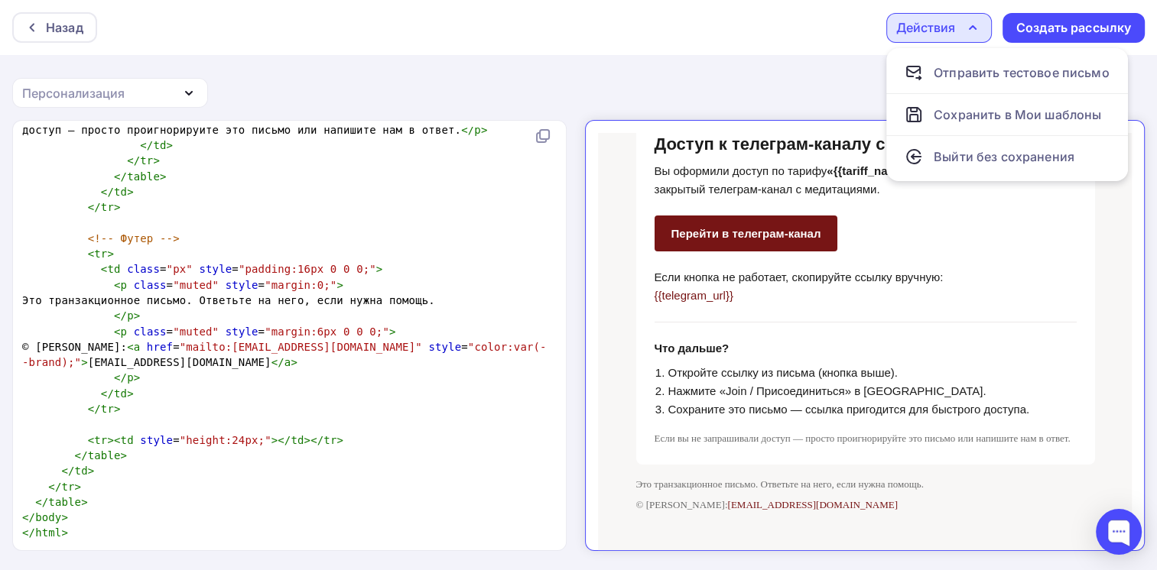
click at [983, 303] on td "Доступ к телеграм-каналу с медитациями Вы оформили доступ по тарифу «{{tariff_n…" at bounding box center [851, 277] width 459 height 350
click at [918, 26] on div "Действия" at bounding box center [925, 27] width 59 height 18
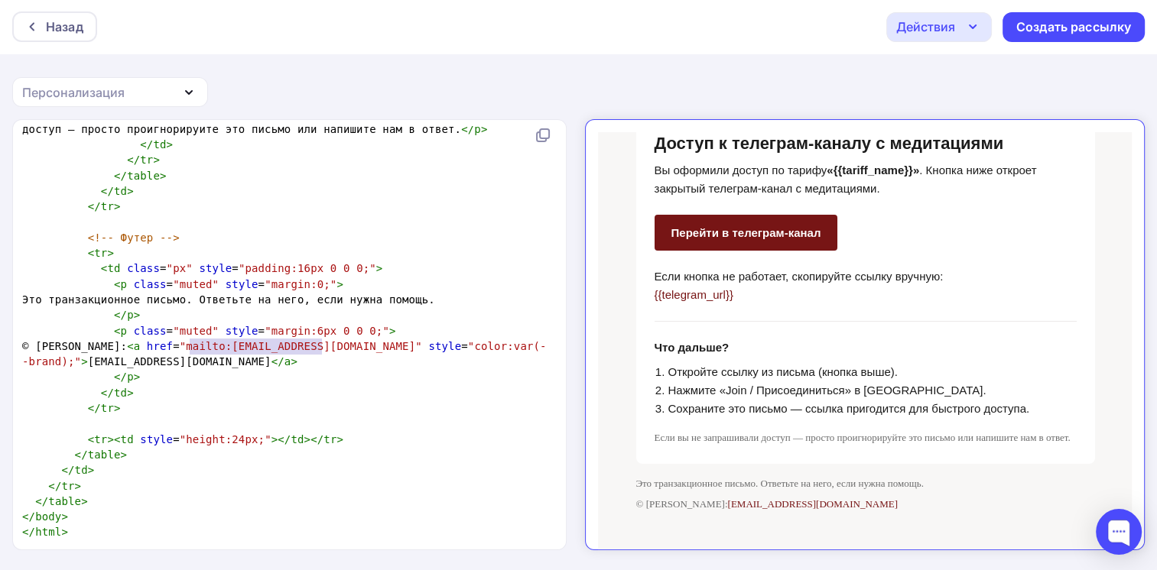
drag, startPoint x: 190, startPoint y: 346, endPoint x: 321, endPoint y: 348, distance: 131.5
click at [321, 348] on span "© [PERSON_NAME] • Поддержка: < a href = "mailto:[EMAIL_ADDRESS][DOMAIN_NAME]" s…" at bounding box center [284, 354] width 525 height 28
type textarea "A"
type textarea "Sa"
type textarea "[PERSON_NAME]"
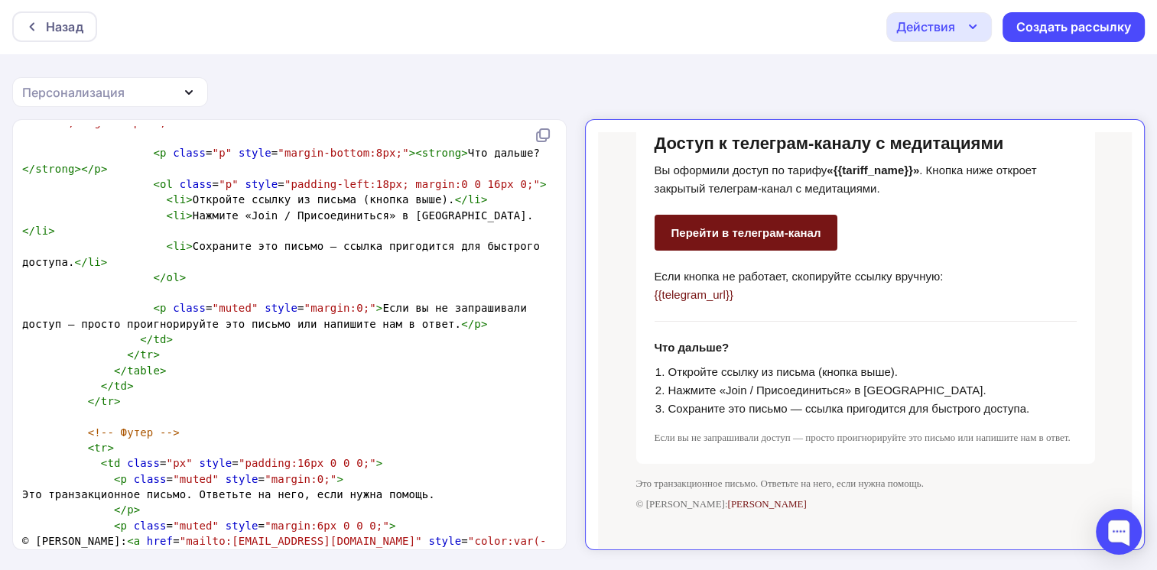
scroll to position [0, 0]
